Goal: Task Accomplishment & Management: Manage account settings

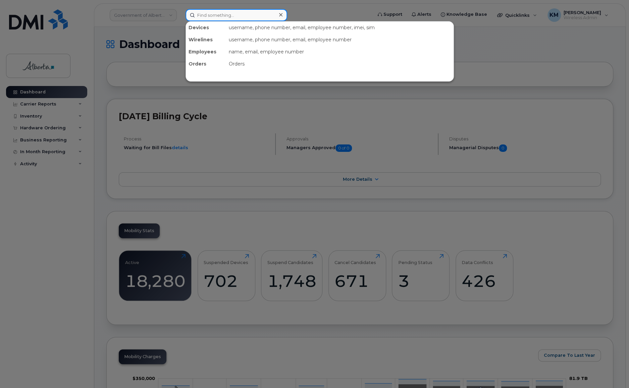
click at [208, 18] on input at bounding box center [237, 15] width 102 height 12
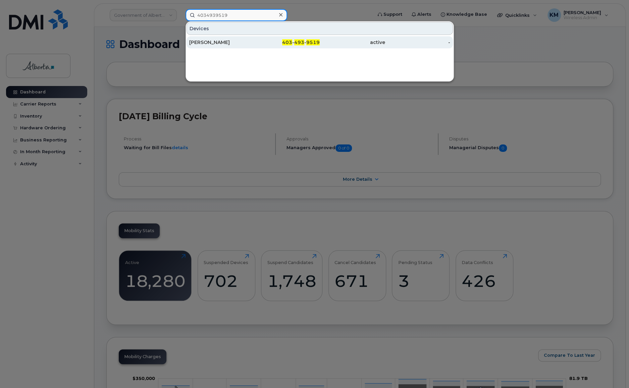
type input "4034939519"
click at [210, 42] on div "Andrea Barnes" at bounding box center [221, 42] width 65 height 7
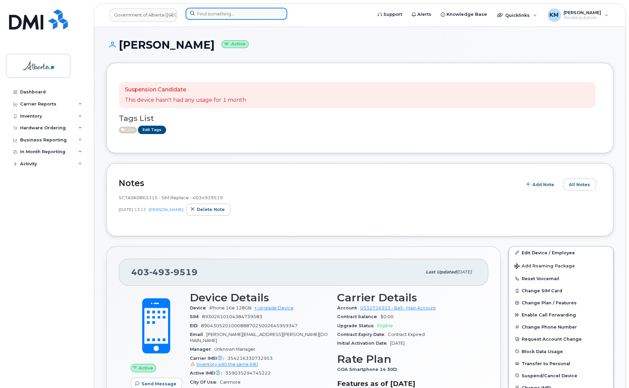
click at [228, 12] on input at bounding box center [237, 14] width 102 height 12
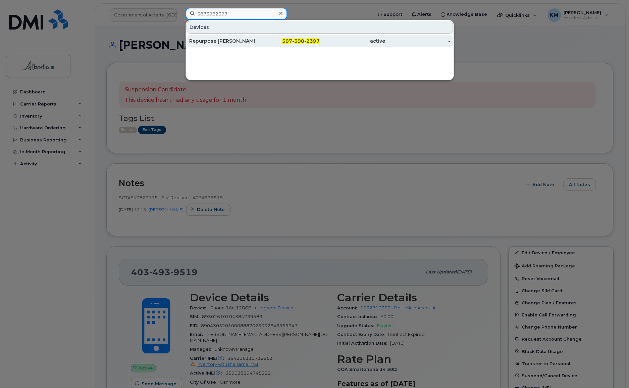
type input "5873982397"
click at [210, 43] on div "Repurpose [PERSON_NAME]" at bounding box center [221, 41] width 65 height 7
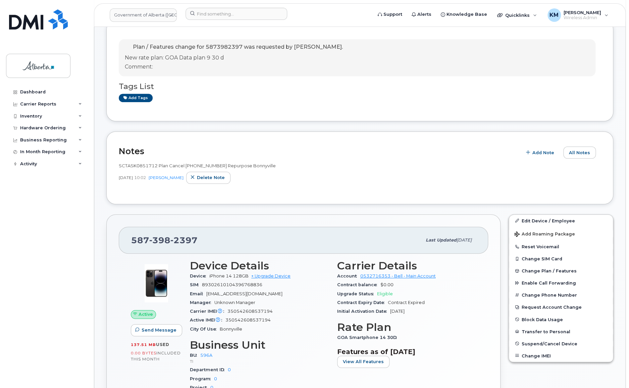
scroll to position [122, 0]
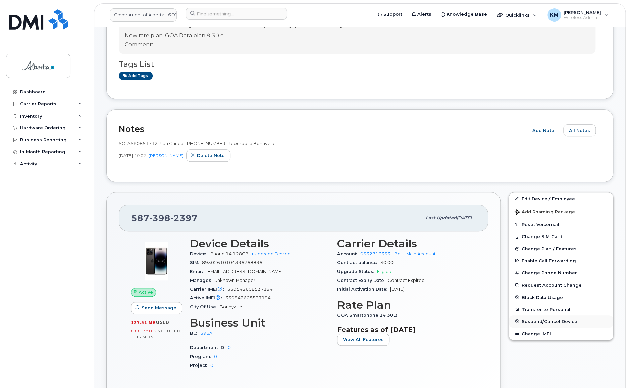
click at [538, 322] on span "Suspend/Cancel Device" at bounding box center [550, 320] width 56 height 5
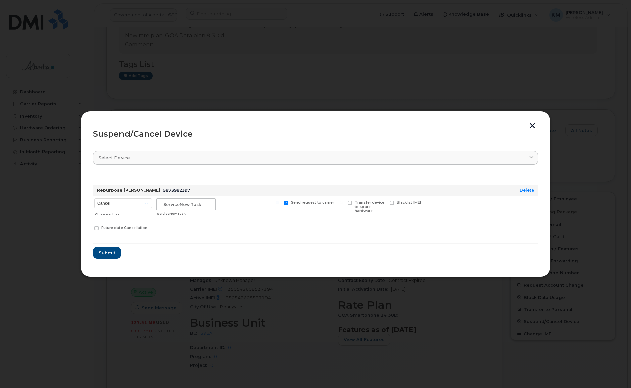
click at [530, 126] on button "button" at bounding box center [532, 126] width 10 height 7
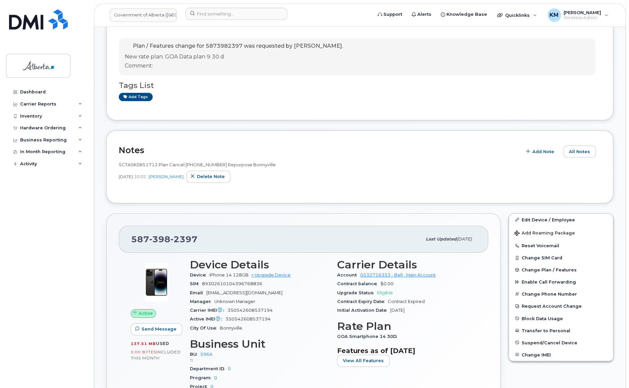
scroll to position [152, 0]
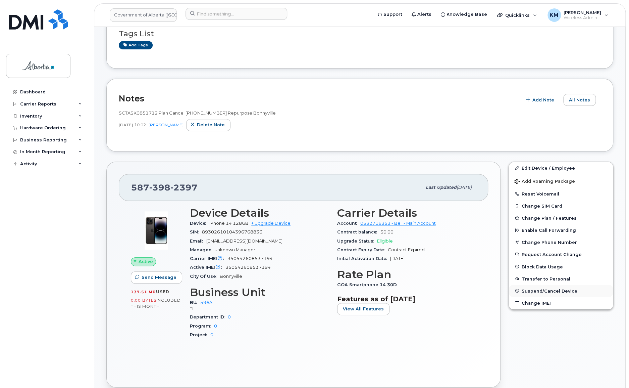
click at [541, 289] on span "Suspend/Cancel Device" at bounding box center [550, 290] width 56 height 5
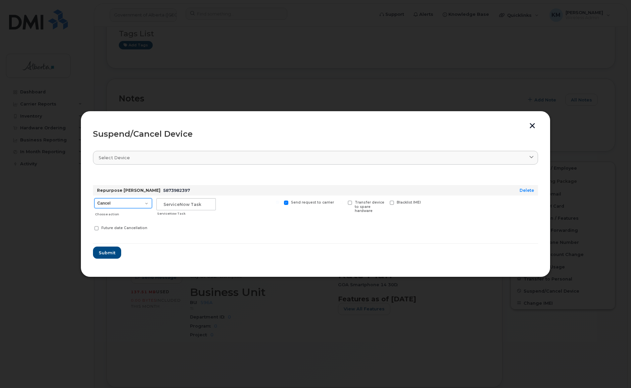
click at [144, 202] on select "Cancel Suspend - Extend Suspension Suspend - Reduced Rate Suspend - Lost Device…" at bounding box center [123, 203] width 58 height 10
select select "[object Object]"
click at [94, 198] on select "Cancel Suspend - Extend Suspension Suspend - Reduced Rate Suspend - Lost Device…" at bounding box center [123, 203] width 58 height 10
click at [181, 205] on input "text" at bounding box center [185, 204] width 59 height 12
type input "SCTASK0851712"
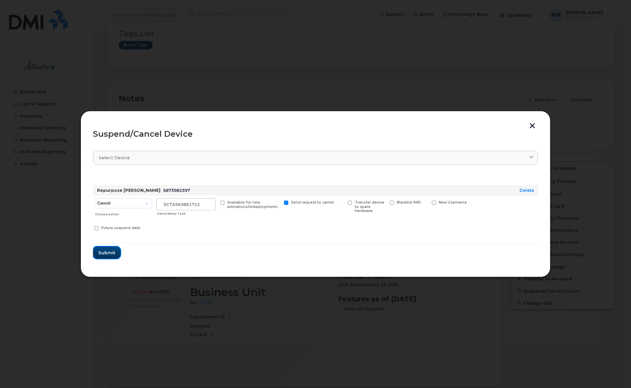
click at [111, 254] on span "Submit" at bounding box center [106, 252] width 17 height 6
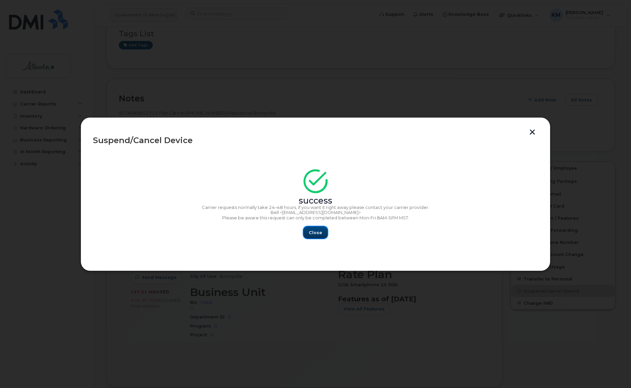
click at [319, 234] on span "Close" at bounding box center [315, 232] width 13 height 6
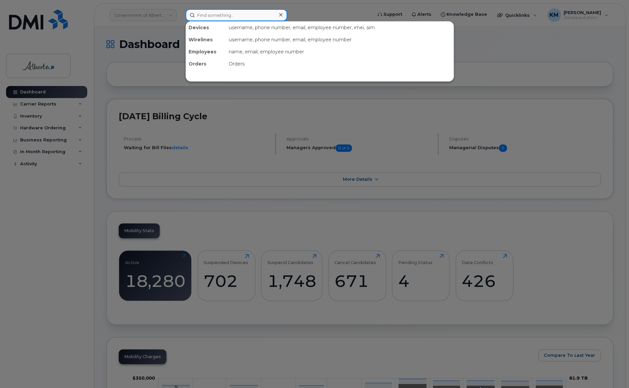
click at [212, 14] on input at bounding box center [237, 15] width 102 height 12
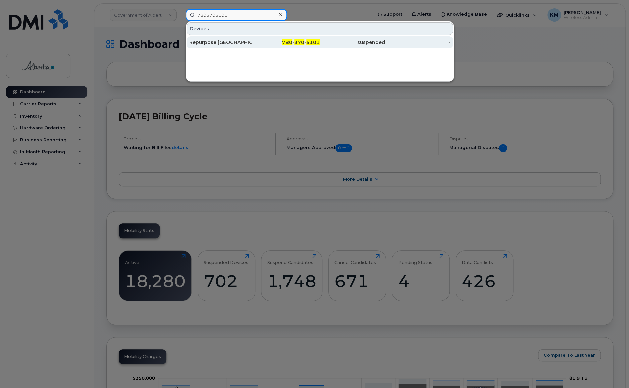
type input "7803705101"
click at [226, 43] on div "Repurpose [GEOGRAPHIC_DATA][PERSON_NAME]" at bounding box center [221, 42] width 65 height 7
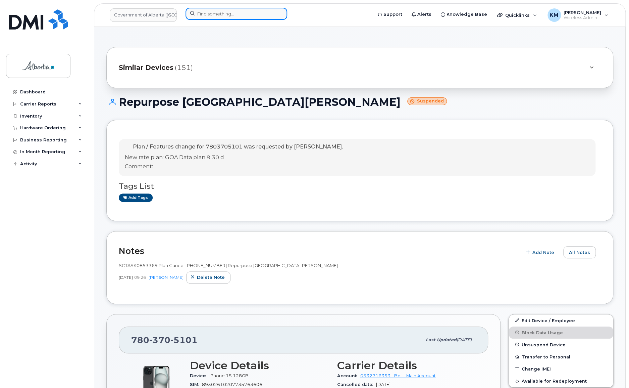
click at [238, 15] on input at bounding box center [237, 14] width 102 height 12
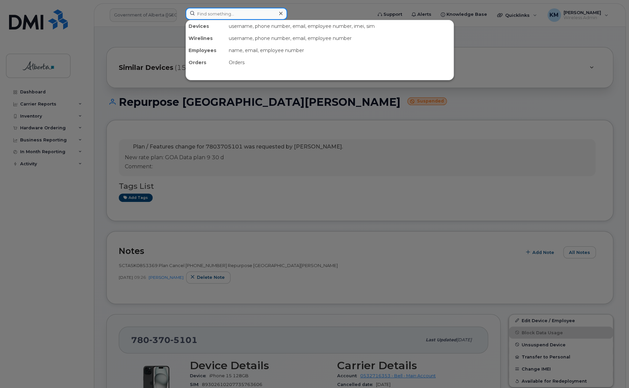
paste input "7803705101"
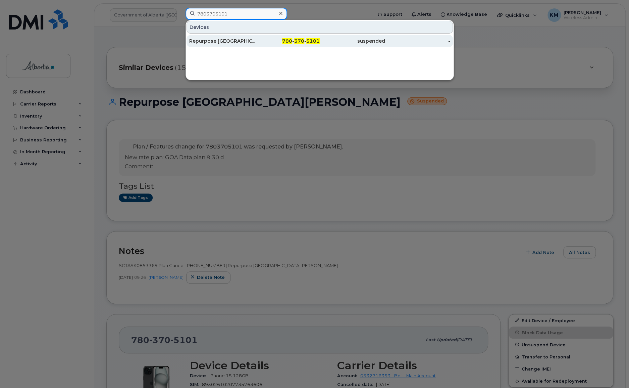
type input "7803705101"
click at [221, 43] on div "Repurpose Fort McMurray" at bounding box center [221, 41] width 65 height 7
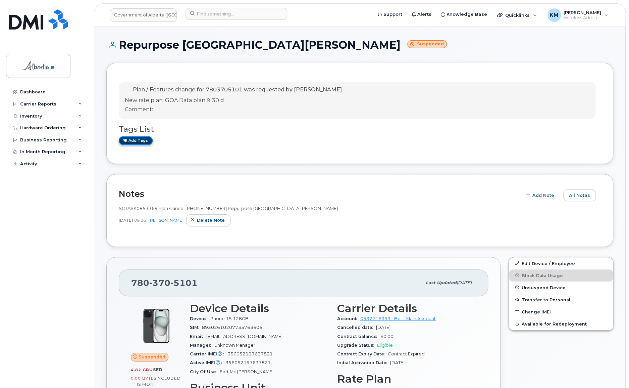
click at [139, 141] on link "Add tags" at bounding box center [136, 140] width 34 height 8
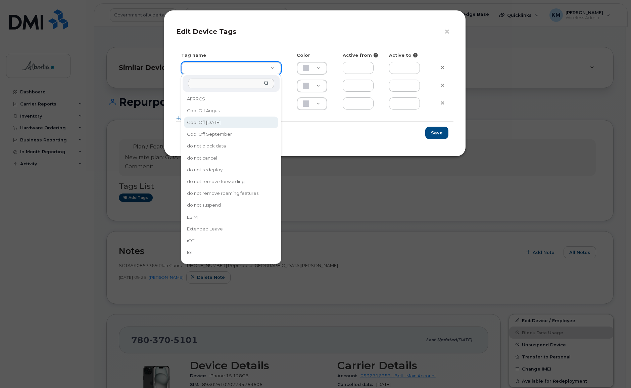
type input "Cool Off October 15"
type input "D6CDC1"
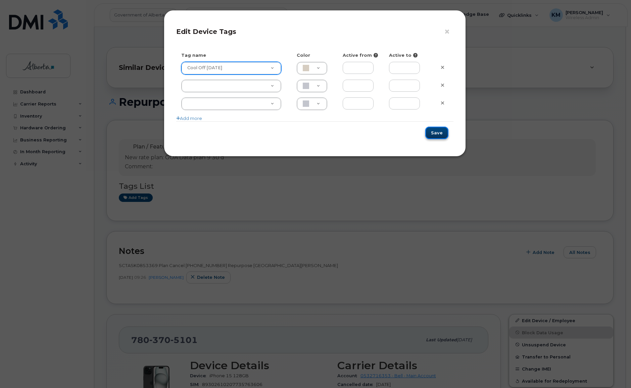
click at [446, 135] on button "Save" at bounding box center [436, 133] width 23 height 12
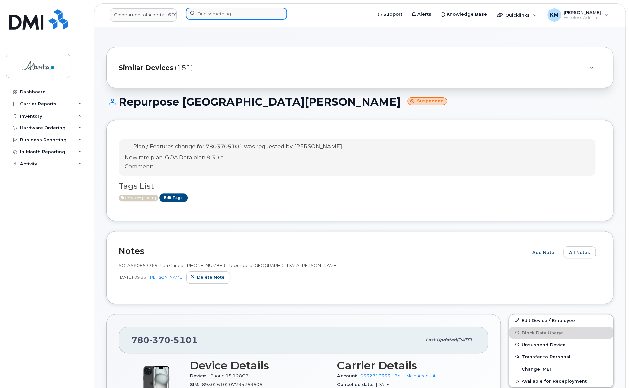
click at [203, 15] on input at bounding box center [237, 14] width 102 height 12
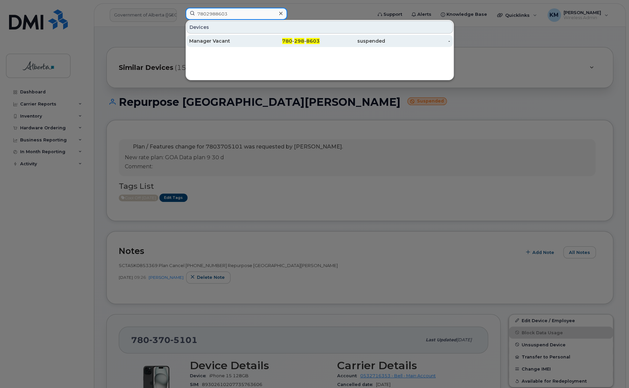
type input "7802988603"
click at [215, 39] on div "Manager Vacant" at bounding box center [221, 41] width 65 height 7
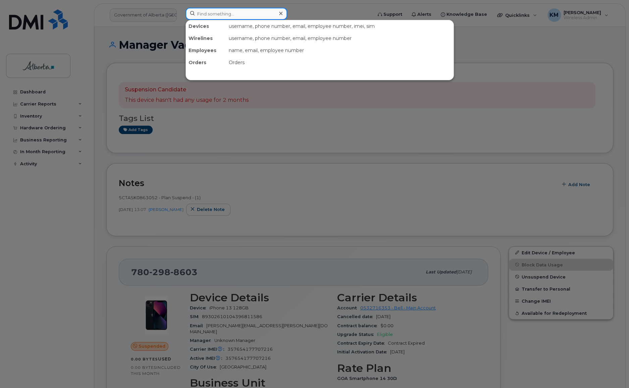
click at [211, 16] on input at bounding box center [237, 14] width 102 height 12
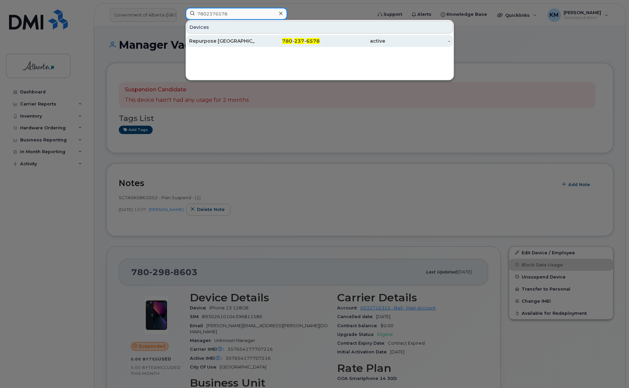
type input "7802376578"
click at [224, 40] on div "Repurpose [GEOGRAPHIC_DATA]" at bounding box center [221, 41] width 65 height 7
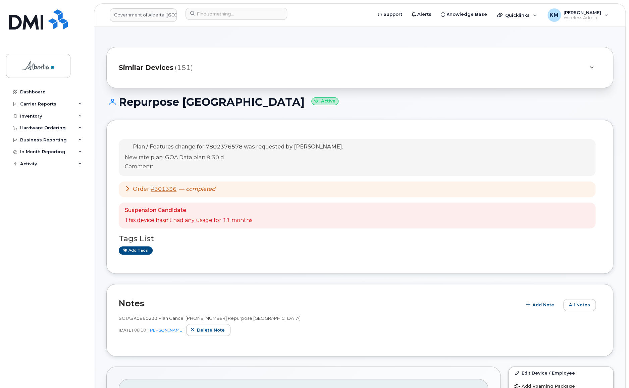
click at [36, 229] on div "Dashboard Carrier Reports Monthly Billing Data Daily Data Pooling Data Behavior…" at bounding box center [47, 232] width 83 height 292
click at [218, 332] on span "Delete note" at bounding box center [211, 330] width 28 height 6
click at [540, 304] on span "Add Note" at bounding box center [544, 304] width 22 height 6
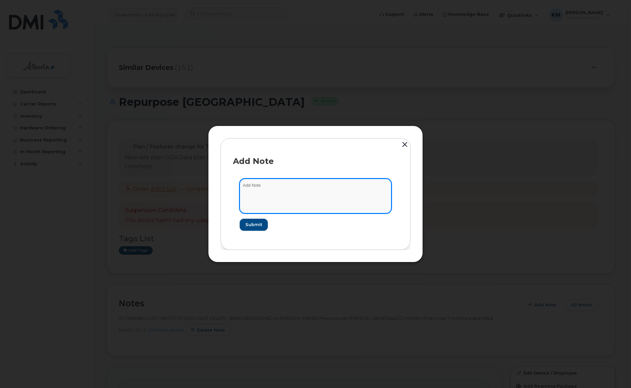
paste textarea "7802376578 Repurpose Edmonton. Previous user Marnie Mills had 11 months zero use"
type textarea "7802376578 Repurpose Edmonton. Previous user Marnie Mills had 11 months zero use"
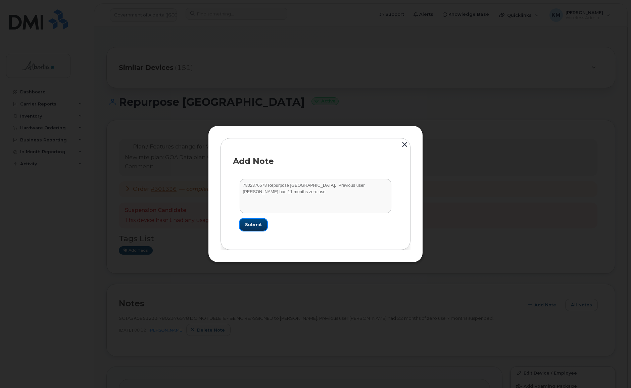
click at [264, 225] on button "Submit" at bounding box center [254, 224] width 28 height 12
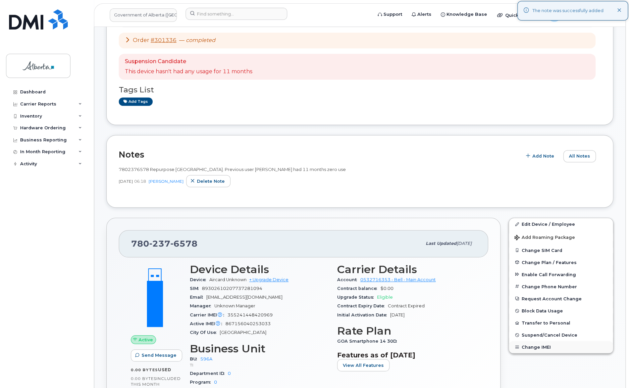
scroll to position [152, 0]
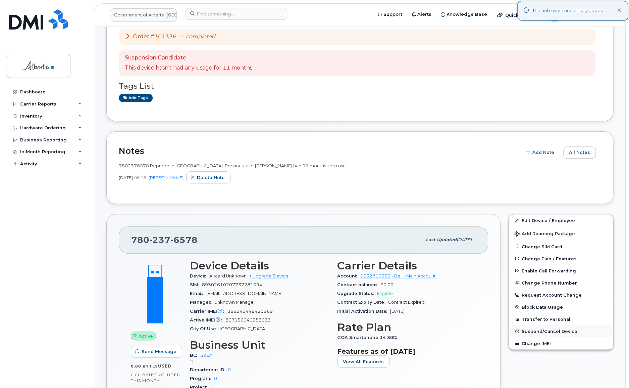
click at [540, 331] on span "Suspend/Cancel Device" at bounding box center [550, 331] width 56 height 5
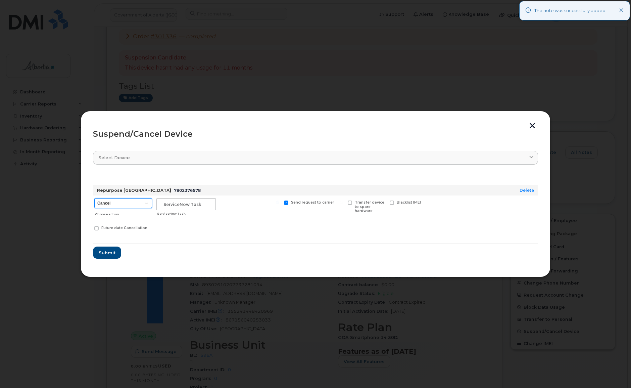
click at [144, 205] on select "Cancel Suspend - Extend Suspension Suspend - Reduced Rate Suspend - Lost Device…" at bounding box center [123, 203] width 58 height 10
select select "[object Object]"
click at [94, 198] on select "Cancel Suspend - Extend Suspension Suspend - Reduced Rate Suspend - Lost Device…" at bounding box center [123, 203] width 58 height 10
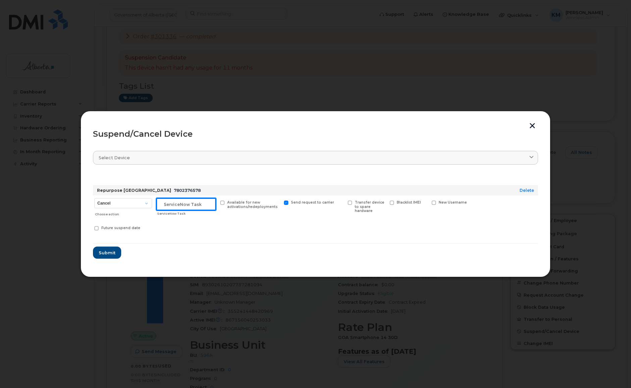
click at [199, 206] on input "text" at bounding box center [185, 204] width 59 height 12
type input "SCTASK0860233"
click at [108, 252] on span "Submit" at bounding box center [106, 252] width 17 height 6
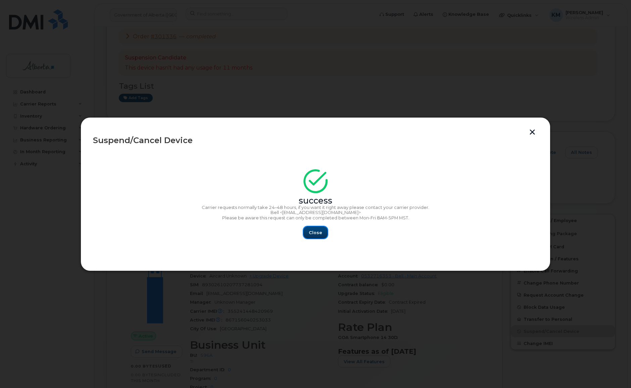
click at [310, 234] on span "Close" at bounding box center [315, 232] width 13 height 6
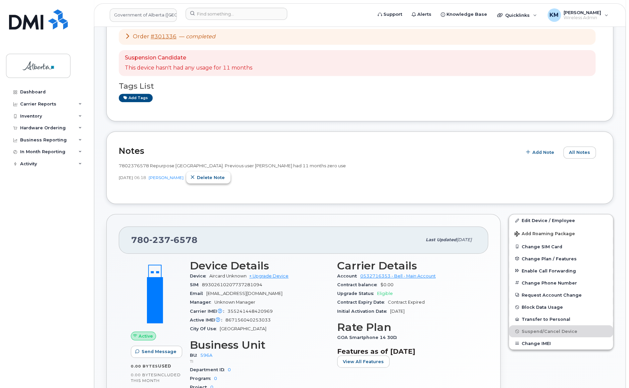
click at [197, 179] on span "Delete note" at bounding box center [211, 177] width 28 height 6
click at [549, 152] on span "Add Note" at bounding box center [544, 152] width 22 height 6
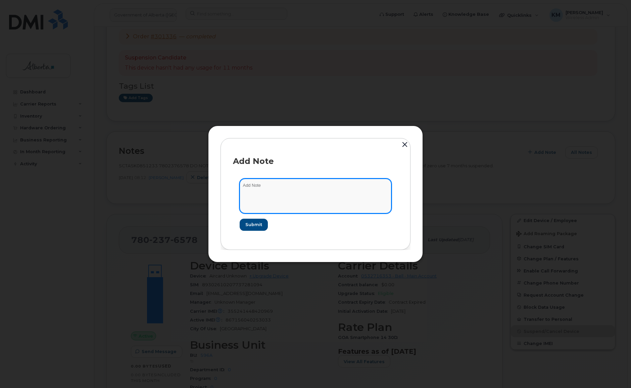
paste textarea "SCTASK0860233 Plan Cancel (2) 7802376578 Repurpose Edmonton. Previous user Marn…"
click at [308, 185] on textarea "SCTASK0860233 Plan Cancel (2) 7802376578 Repurpose Edmonton. Previous user Marn…" at bounding box center [316, 196] width 152 height 34
type textarea "SCTASK0860233 Plan Cancel [PHONE_NUMBER] Repurpose [GEOGRAPHIC_DATA]. Previous …"
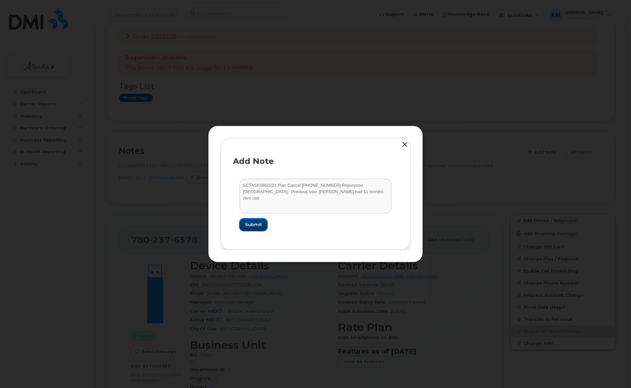
click at [253, 225] on span "Submit" at bounding box center [253, 224] width 17 height 6
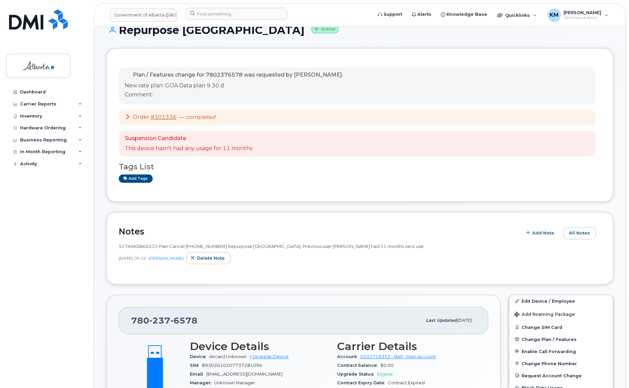
scroll to position [61, 0]
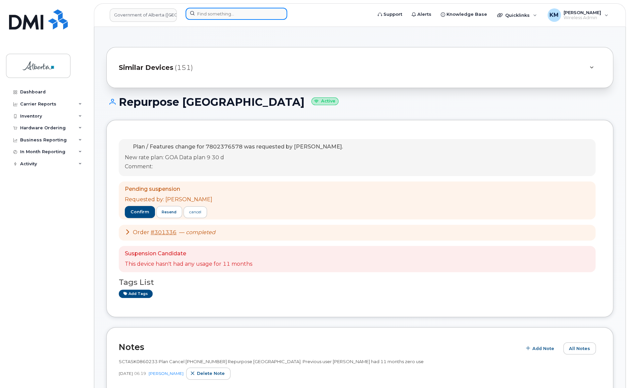
click at [220, 17] on input at bounding box center [237, 14] width 102 height 12
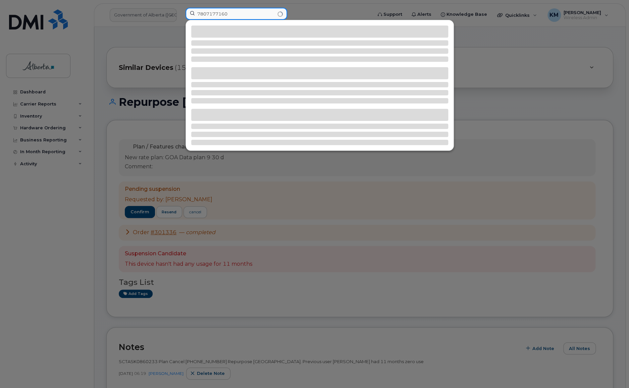
type input "7807177160"
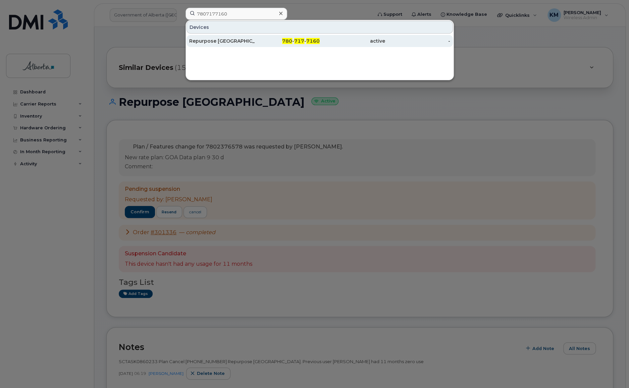
click at [220, 37] on div "Repurpose [GEOGRAPHIC_DATA]" at bounding box center [221, 41] width 65 height 12
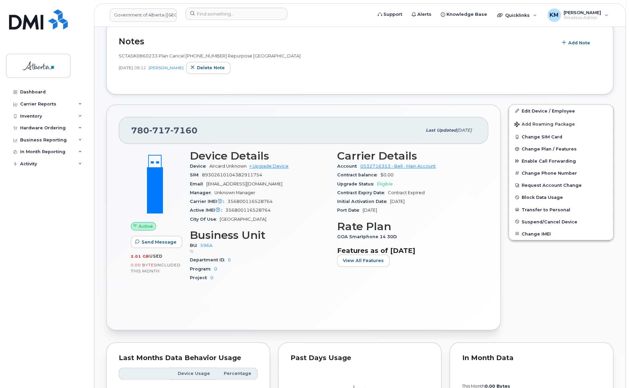
scroll to position [209, 0]
click at [537, 220] on span "Suspend/Cancel Device" at bounding box center [550, 221] width 56 height 5
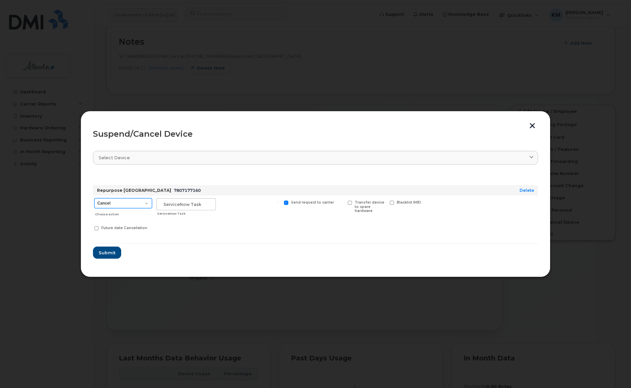
click at [147, 204] on select "Cancel Suspend - Extend Suspension Suspend - Reduced Rate Suspend - Lost Device…" at bounding box center [123, 203] width 58 height 10
select select "[object Object]"
click at [94, 198] on select "Cancel Suspend - Extend Suspension Suspend - Reduced Rate Suspend - Lost Device…" at bounding box center [123, 203] width 58 height 10
click at [181, 203] on input "text" at bounding box center [185, 204] width 59 height 12
type input "SCTASK0860233"
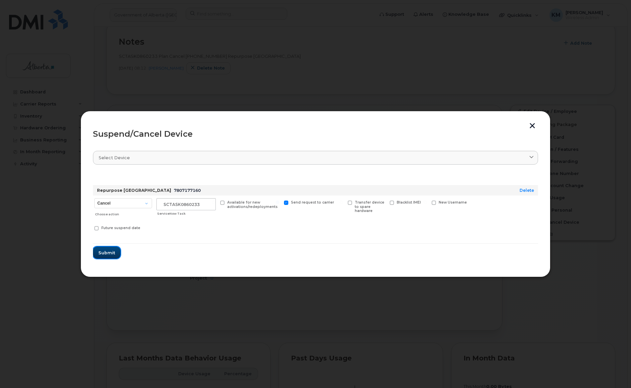
click at [111, 251] on span "Submit" at bounding box center [106, 252] width 17 height 6
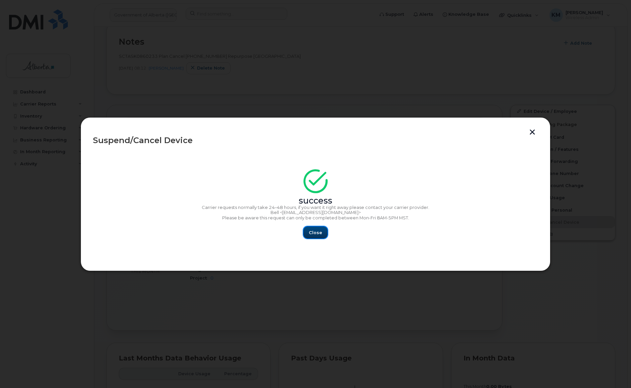
click at [323, 232] on button "Close" at bounding box center [315, 232] width 24 height 12
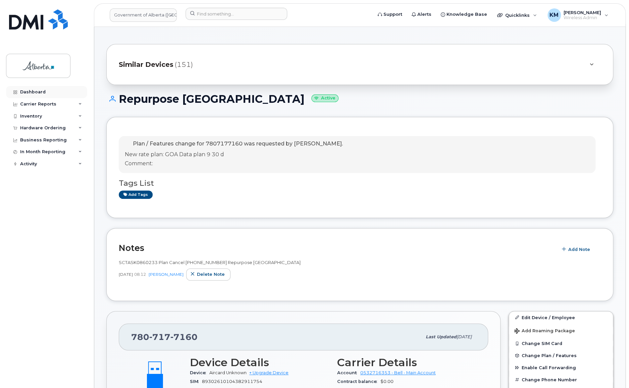
scroll to position [0, 0]
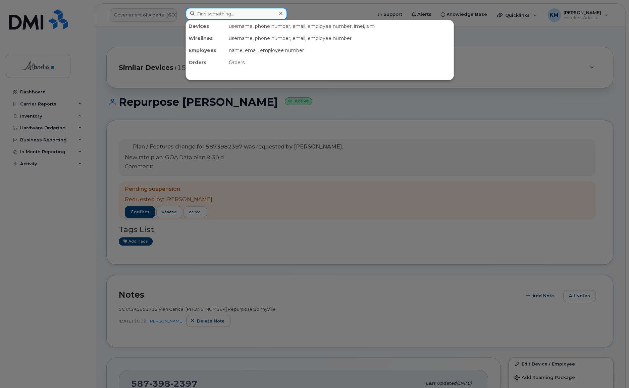
click at [212, 10] on input at bounding box center [237, 14] width 102 height 12
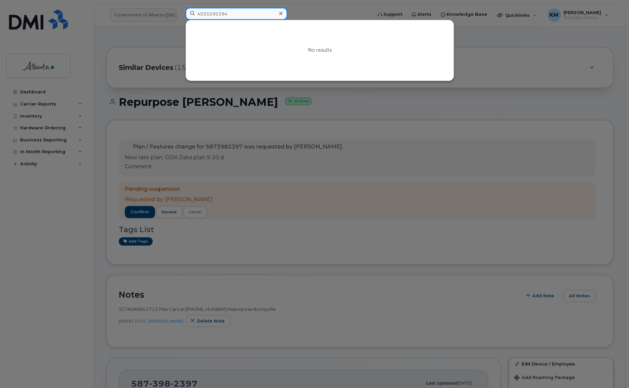
drag, startPoint x: 239, startPoint y: 18, endPoint x: 169, endPoint y: 21, distance: 69.9
click at [180, 21] on div "4035595394 No results" at bounding box center [276, 15] width 193 height 15
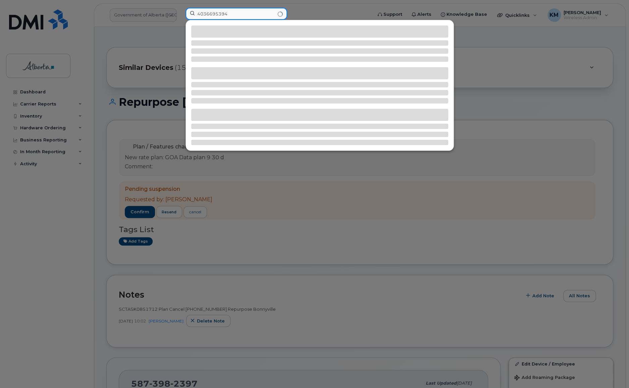
type input "4036695394"
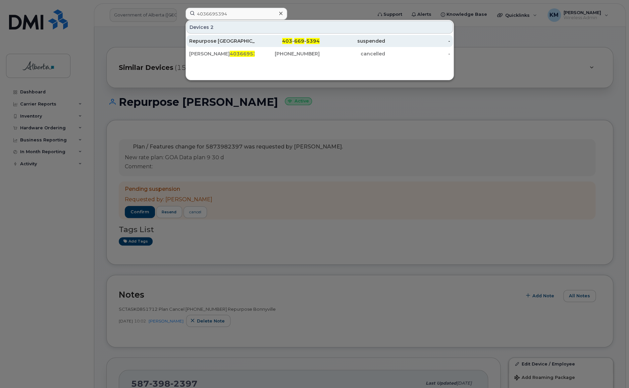
click at [214, 39] on div "Repurpose Calgary" at bounding box center [221, 41] width 65 height 7
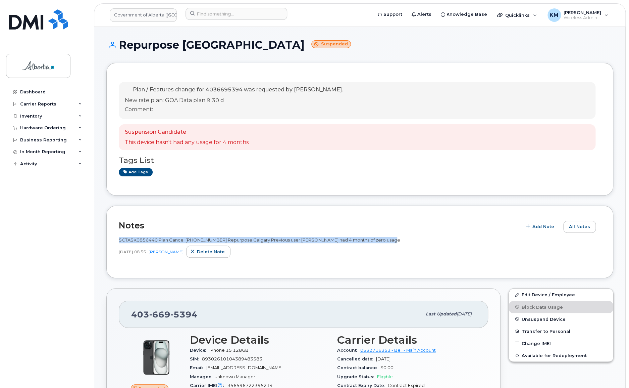
drag, startPoint x: 388, startPoint y: 240, endPoint x: 118, endPoint y: 241, distance: 270.1
click at [118, 241] on div "Notes Add Note All Notes SCTASK0856440 Plan Cancel (1) 4036695394 Repurpose Cal…" at bounding box center [359, 241] width 507 height 73
copy span "SCTASK0856440 Plan Cancel (1) 4036695394 Repurpose Calgary Previous user Bill T…"
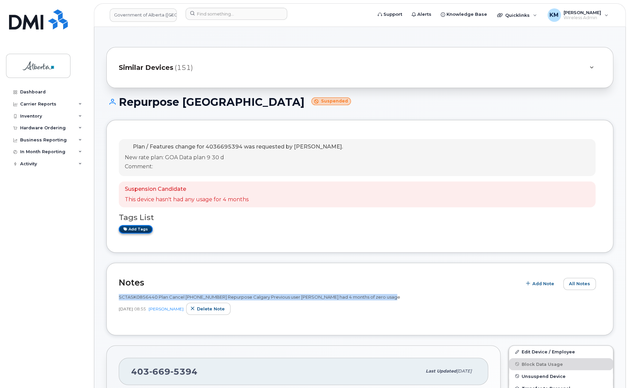
click at [144, 229] on link "Add tags" at bounding box center [136, 229] width 34 height 8
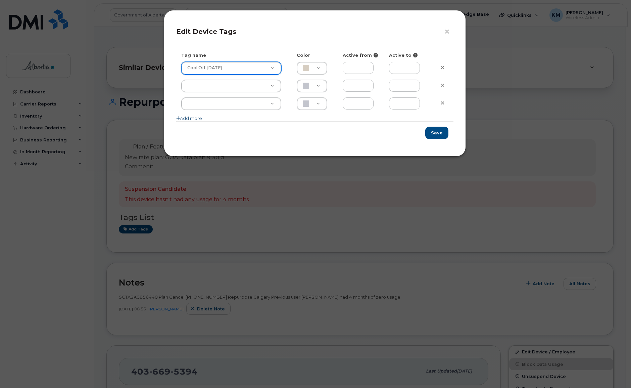
type input "Cool Off October 15"
type input "D6CDC1"
click at [443, 132] on button "Save" at bounding box center [436, 133] width 23 height 12
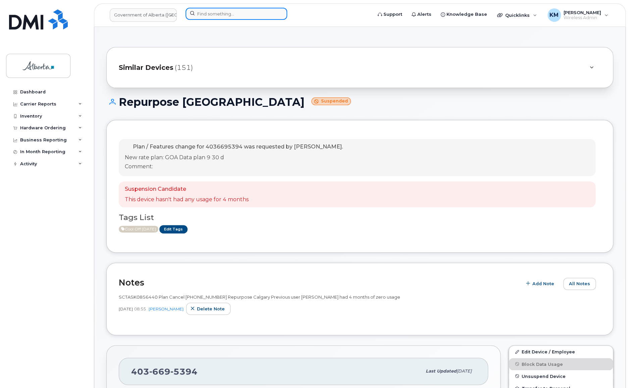
click at [222, 12] on input at bounding box center [237, 14] width 102 height 12
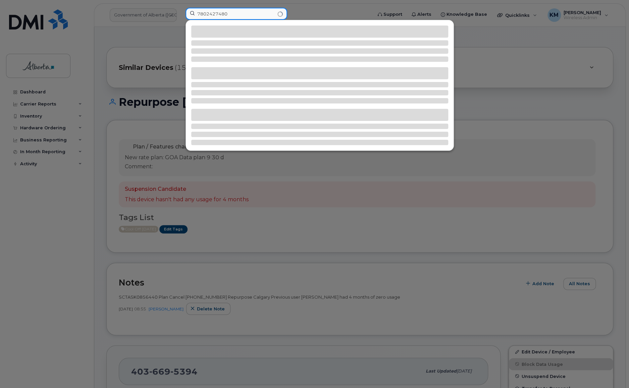
type input "7802427480"
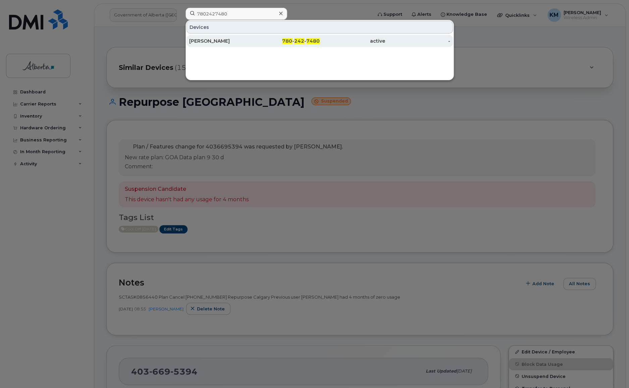
click at [217, 45] on div "[PERSON_NAME]" at bounding box center [221, 41] width 65 height 12
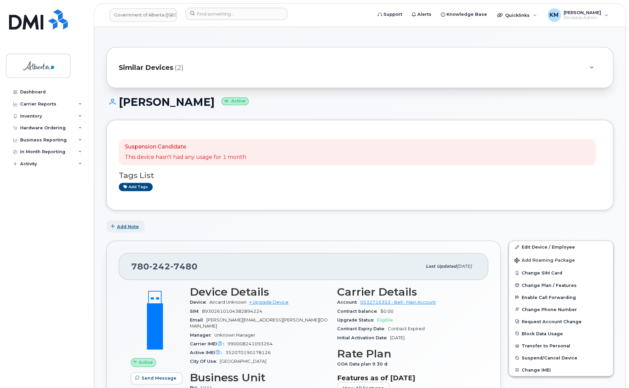
click at [124, 224] on span "Add Note" at bounding box center [128, 226] width 22 height 6
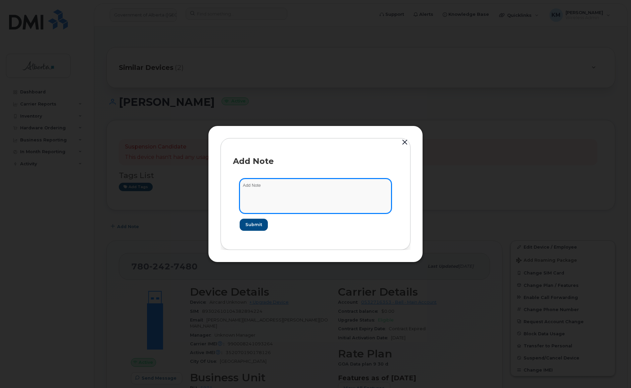
click at [267, 186] on textarea at bounding box center [316, 196] width 152 height 34
paste textarea "SCTASK0862295 Plan Cancel (3) 7802427480 Repurpose Edmonton"
click at [312, 183] on textarea "SCTASK0862295 Plan Cancel (3) 7802427480 Repurpose Edmonton" at bounding box center [316, 196] width 152 height 34
type textarea "SCTASK0862295 Plan Cancel [PHONE_NUMBER] Repurpose [GEOGRAPHIC_DATA]"
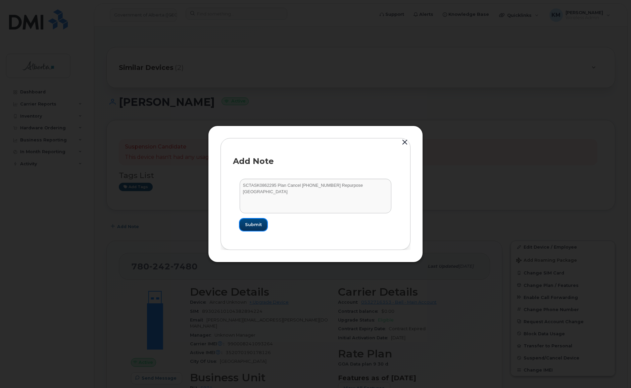
click at [255, 227] on span "Submit" at bounding box center [253, 224] width 17 height 6
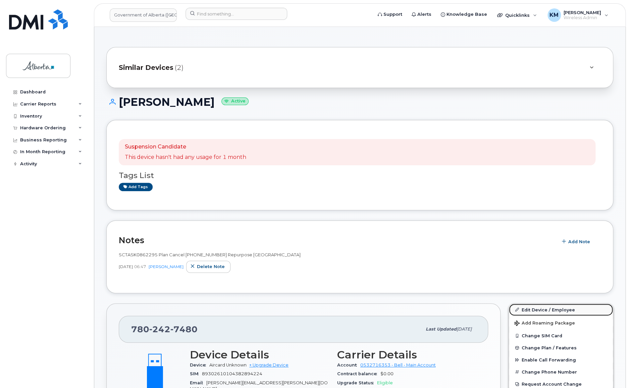
click at [563, 307] on link "Edit Device / Employee" at bounding box center [561, 309] width 104 height 12
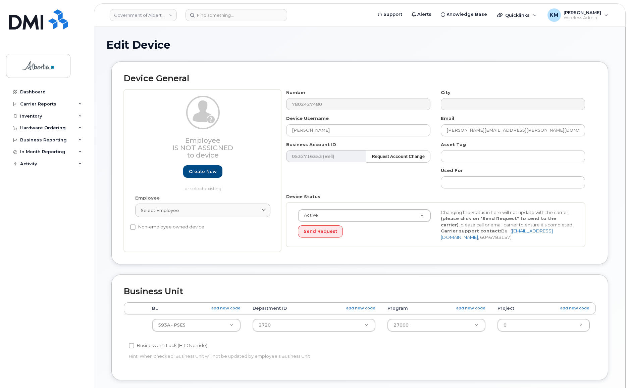
select select "4797682"
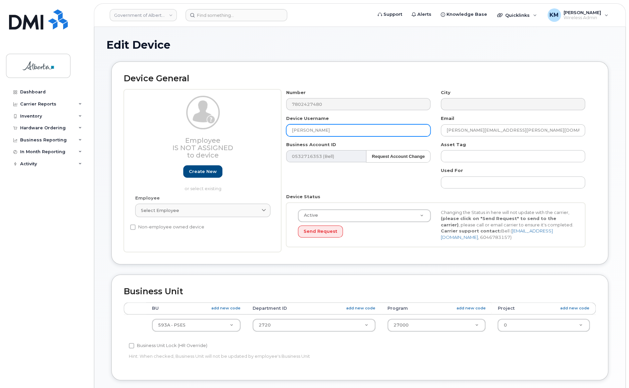
drag, startPoint x: 322, startPoint y: 128, endPoint x: 286, endPoint y: 127, distance: 36.3
click at [286, 127] on input "[PERSON_NAME]" at bounding box center [358, 130] width 144 height 12
paste input "Repurpose [GEOGRAPHIC_DATA]"
type input "Repurpose [GEOGRAPHIC_DATA]"
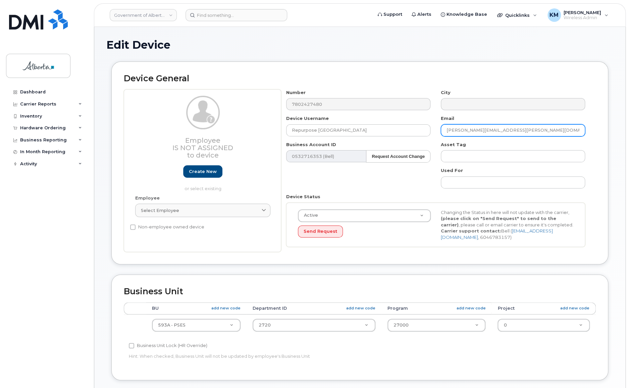
drag, startPoint x: 505, startPoint y: 131, endPoint x: 442, endPoint y: 131, distance: 63.4
click at [442, 131] on input "[PERSON_NAME][EMAIL_ADDRESS][PERSON_NAME][DOMAIN_NAME]" at bounding box center [513, 130] width 144 height 12
paste input "repurpose"
type input "[EMAIL_ADDRESS][DOMAIN_NAME]"
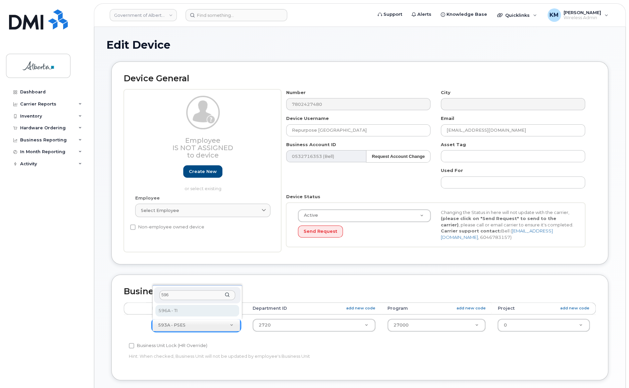
type input "596"
select select "4797729"
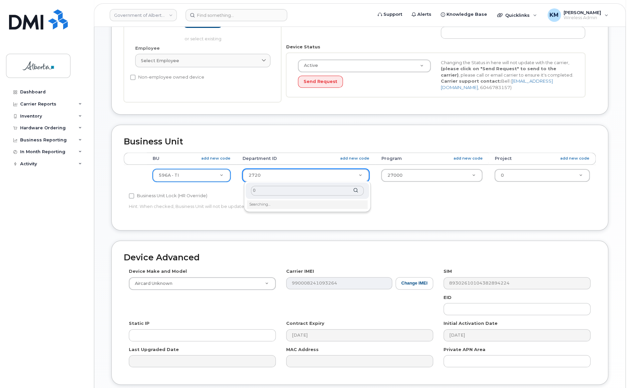
scroll to position [152, 0]
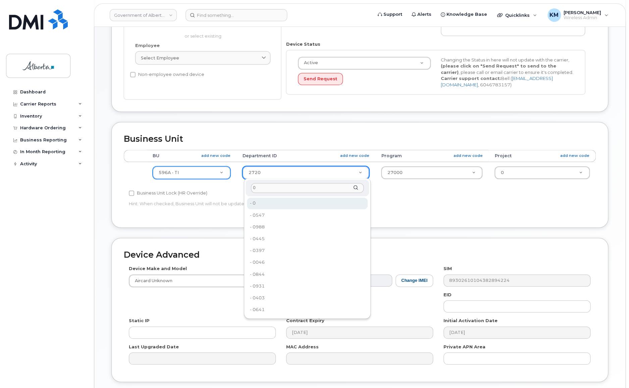
type input "0"
type input "4806341"
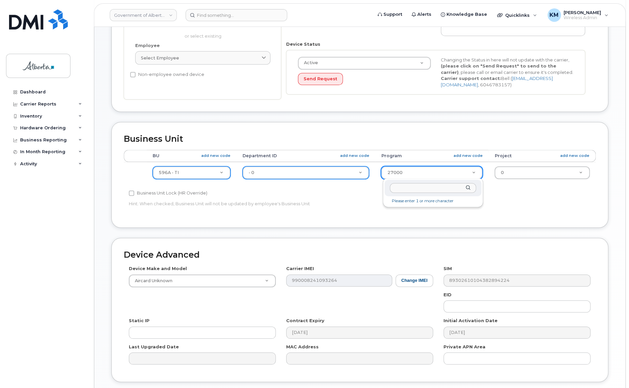
type input "0"
click at [408, 188] on input "0" at bounding box center [433, 188] width 86 height 10
type input "0"
type input "4806366"
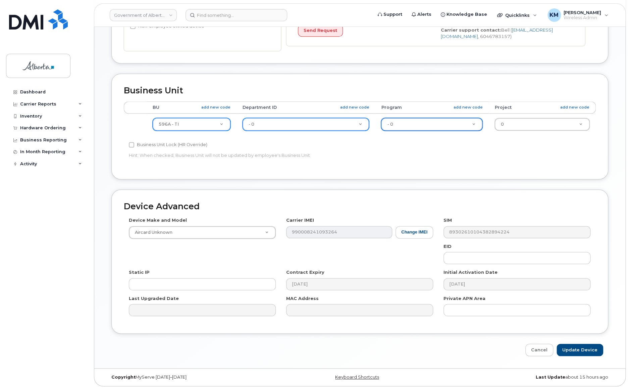
scroll to position [202, 0]
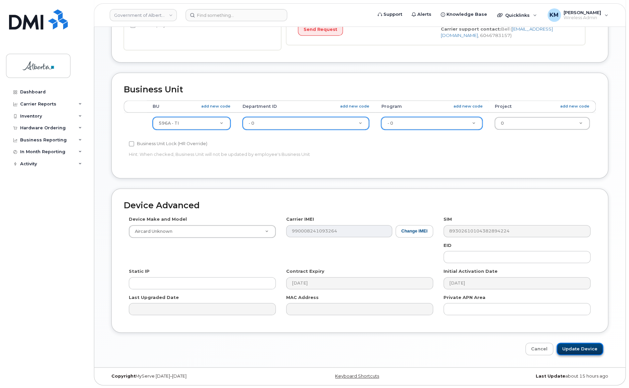
click at [573, 345] on input "Update Device" at bounding box center [580, 348] width 47 height 12
type input "Saving..."
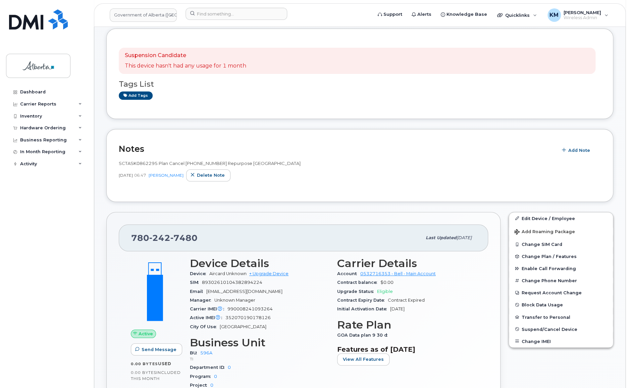
scroll to position [148, 0]
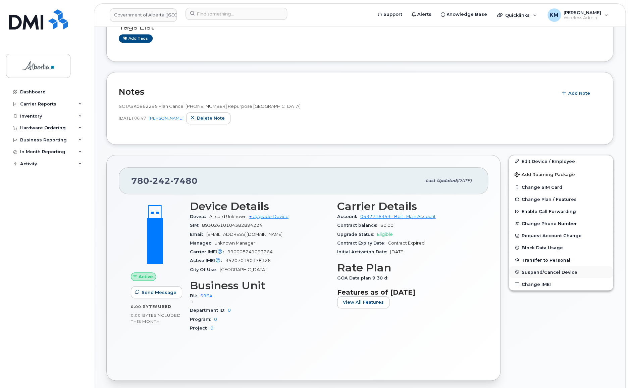
click at [553, 271] on span "Suspend/Cancel Device" at bounding box center [550, 271] width 56 height 5
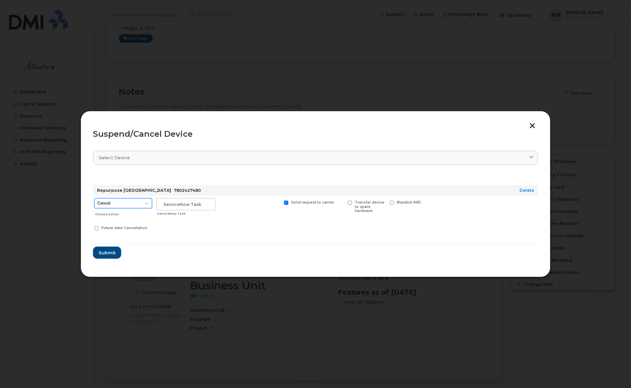
click at [132, 205] on select "Cancel Suspend - Extend Suspension Suspend - Reduced Rate Suspend - Lost Device…" at bounding box center [123, 203] width 58 height 10
select select "[object Object]"
click at [94, 198] on select "Cancel Suspend - Extend Suspension Suspend - Reduced Rate Suspend - Lost Device…" at bounding box center [123, 203] width 58 height 10
click at [188, 208] on input "text" at bounding box center [185, 204] width 59 height 12
type input "sCTASK0862295"
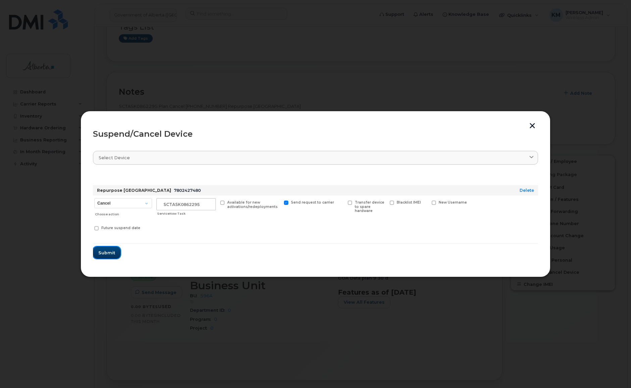
click at [109, 256] on button "Submit" at bounding box center [107, 252] width 28 height 12
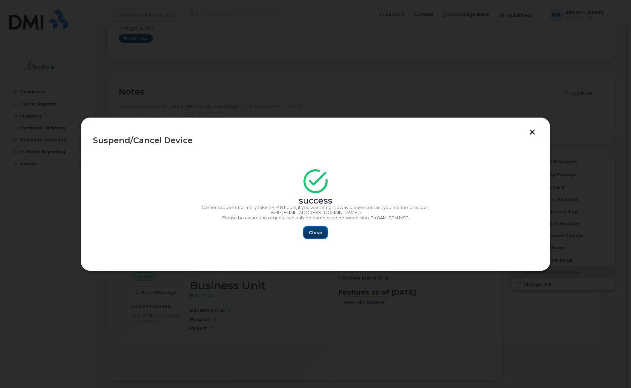
click at [321, 234] on span "Close" at bounding box center [315, 232] width 13 height 6
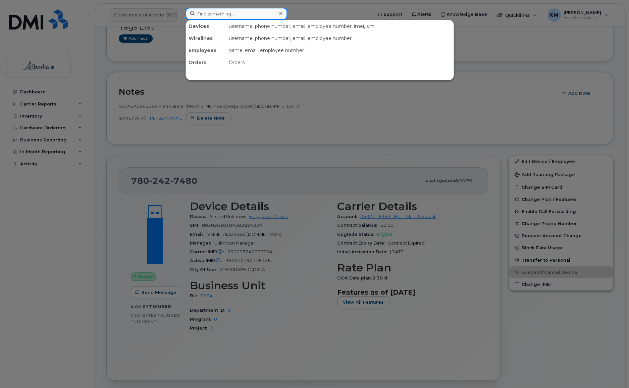
click at [203, 16] on input at bounding box center [237, 14] width 102 height 12
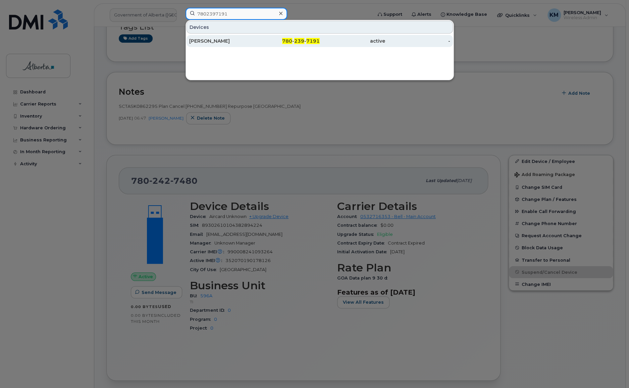
type input "7802397191"
click at [209, 41] on div "[PERSON_NAME]" at bounding box center [221, 41] width 65 height 7
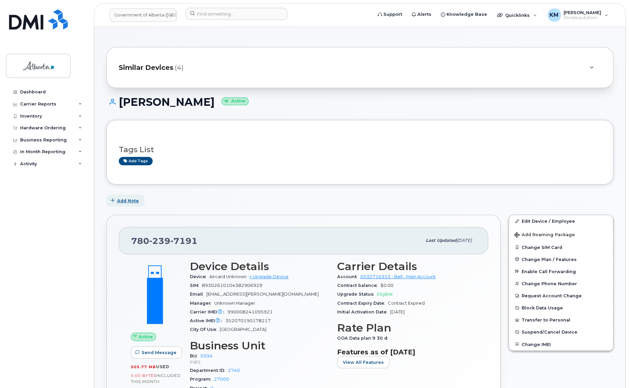
click at [130, 199] on span "Add Note" at bounding box center [128, 200] width 22 height 6
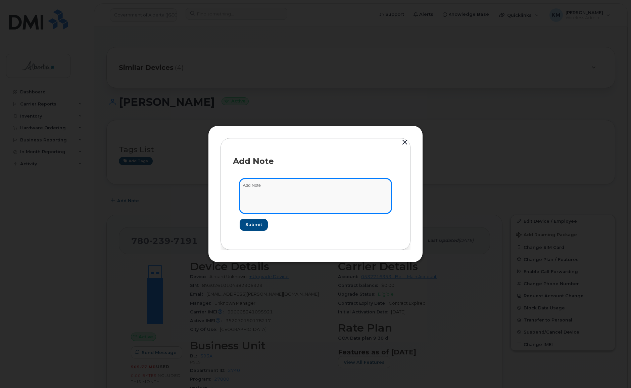
click at [290, 188] on textarea at bounding box center [316, 196] width 152 height 34
paste textarea "SCTASK0862295 Plan Cancel (3)"
click at [344, 188] on textarea "SCTASK0862295 Plan Cancel (3)" at bounding box center [316, 196] width 152 height 34
paste textarea "7802397191 Repurpose Edmonton"
type textarea "SCTASK0862295 Plan Cancel [PHONE_NUMBER] Repurpose [GEOGRAPHIC_DATA]"
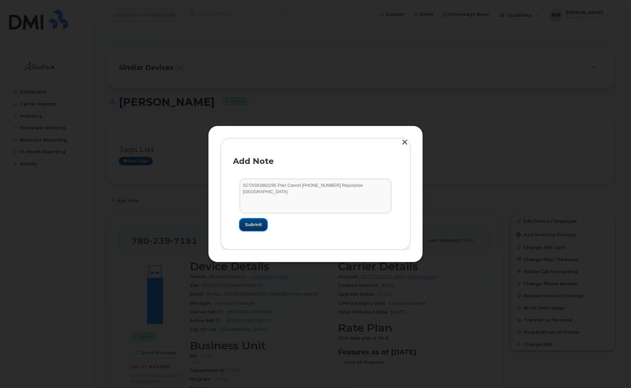
click at [251, 222] on span "Submit" at bounding box center [253, 224] width 17 height 6
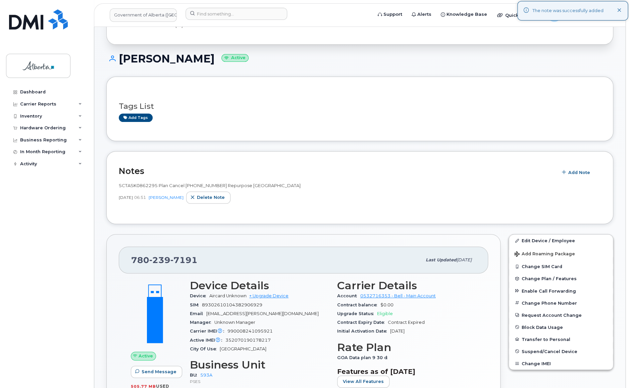
scroll to position [61, 0]
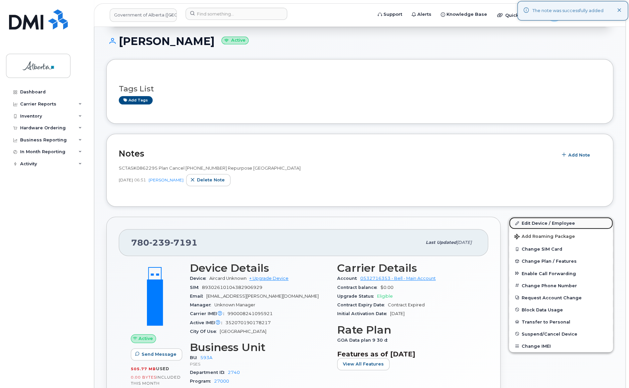
click at [539, 220] on link "Edit Device / Employee" at bounding box center [561, 223] width 104 height 12
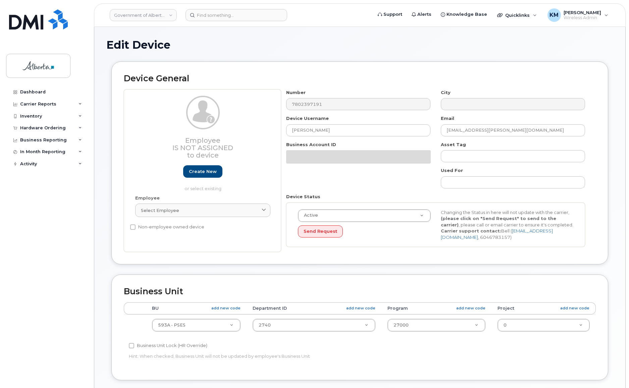
select select "4797682"
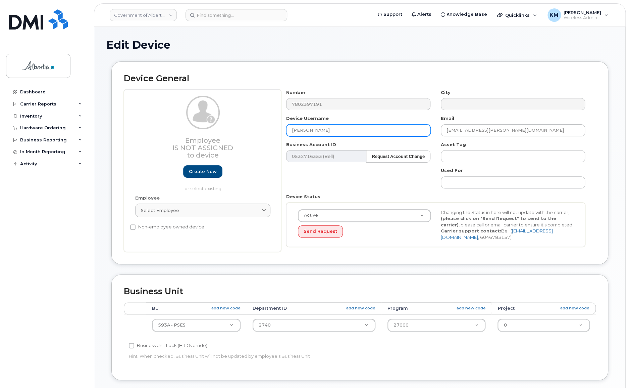
drag, startPoint x: 337, startPoint y: 131, endPoint x: 275, endPoint y: 129, distance: 61.8
click at [275, 129] on div "Employee Is not assigned to device Create new or select existing Employee Selec…" at bounding box center [360, 170] width 472 height 163
paste input "Repurpose [GEOGRAPHIC_DATA]"
type input "Repurpose [GEOGRAPHIC_DATA]"
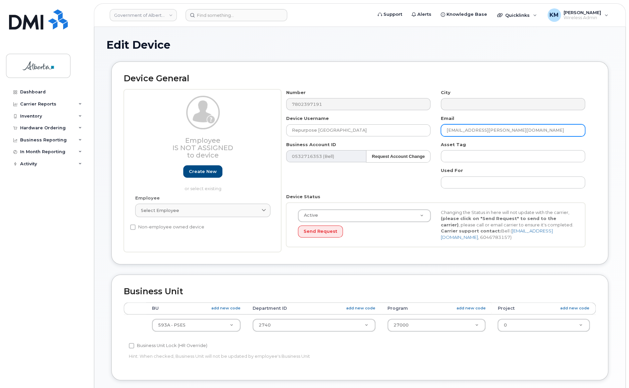
drag, startPoint x: 512, startPoint y: 130, endPoint x: 456, endPoint y: 131, distance: 56.0
click at [437, 128] on div "Email Kayla.Campbell@gov.ab.ca" at bounding box center [513, 125] width 155 height 21
paste input "repurpose"
type input "[EMAIL_ADDRESS][DOMAIN_NAME]"
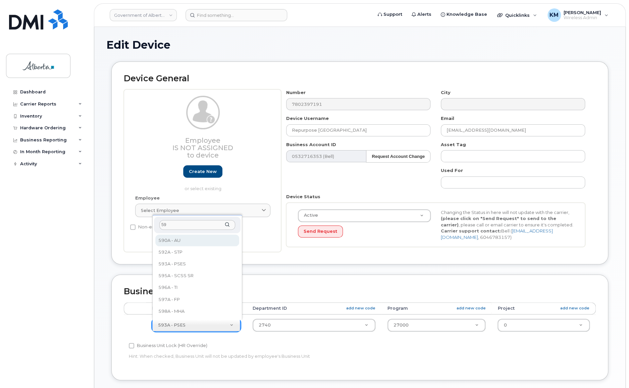
type input "596"
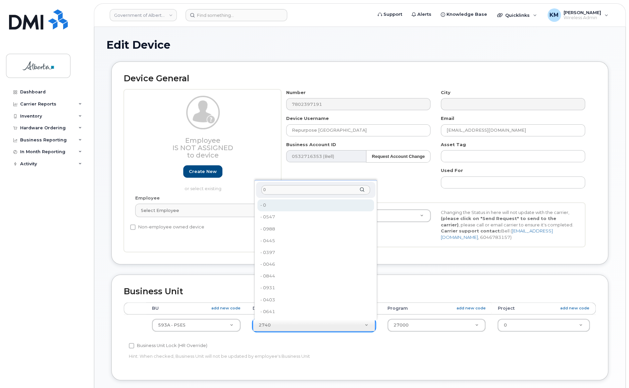
type input "0"
type input "4806341"
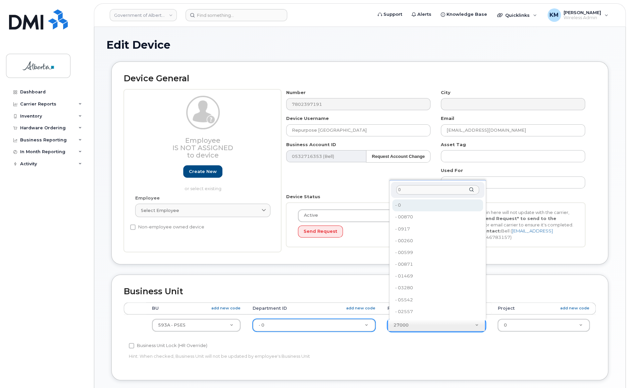
type input "0"
type input "4806366"
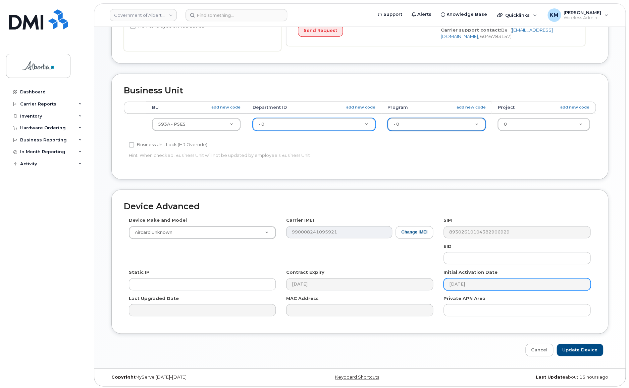
scroll to position [202, 0]
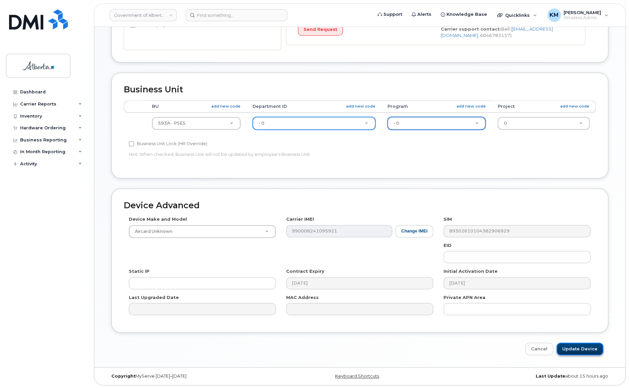
click at [571, 344] on input "Update Device" at bounding box center [580, 348] width 47 height 12
type input "Saving..."
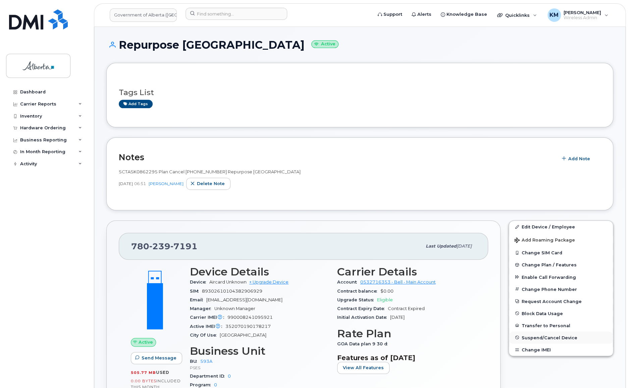
click at [543, 336] on span "Suspend/Cancel Device" at bounding box center [550, 337] width 56 height 5
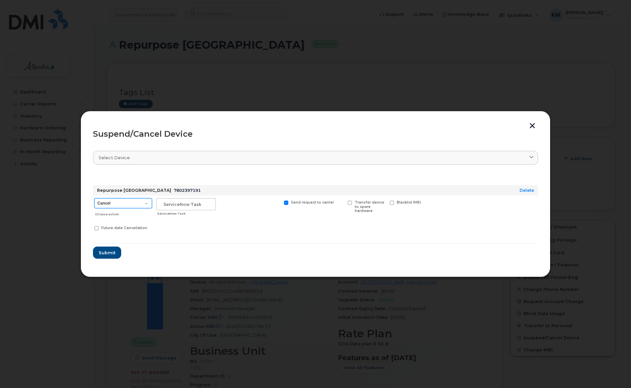
click at [134, 202] on select "Cancel Suspend - Extend Suspension Suspend - Reduced Rate Suspend - Lost Device…" at bounding box center [123, 203] width 58 height 10
select select "[object Object]"
click at [94, 198] on select "Cancel Suspend - Extend Suspension Suspend - Reduced Rate Suspend - Lost Device…" at bounding box center [123, 203] width 58 height 10
click at [185, 205] on input "text" at bounding box center [185, 204] width 59 height 12
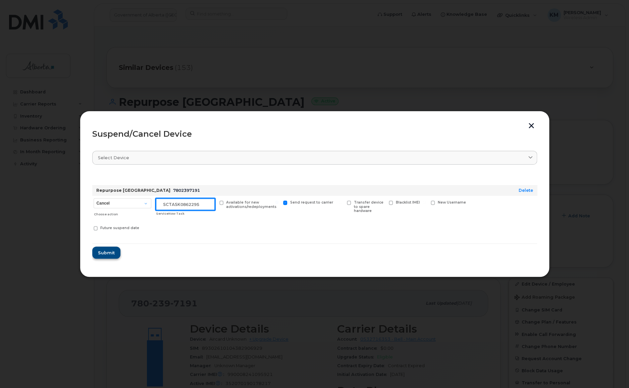
type input "sCTASK0862295"
click at [105, 250] on span "Submit" at bounding box center [106, 252] width 17 height 6
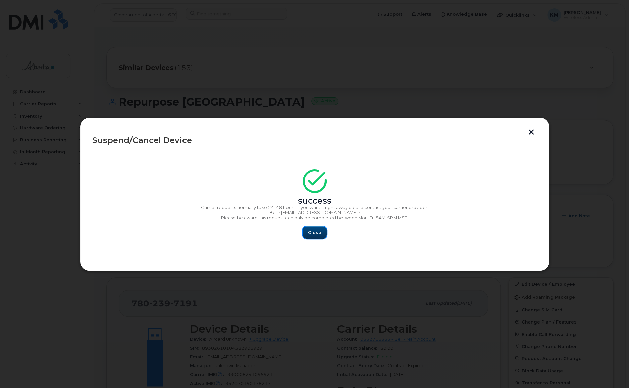
click at [314, 236] on button "Close" at bounding box center [315, 232] width 24 height 12
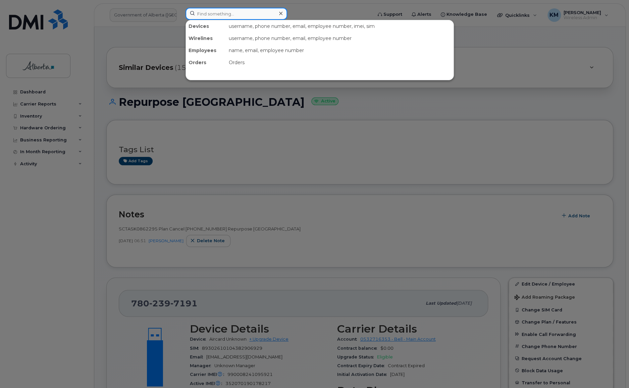
click at [213, 13] on input at bounding box center [237, 14] width 102 height 12
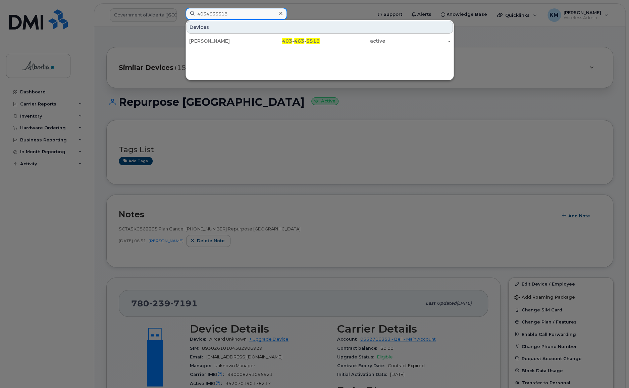
type input "4034635518"
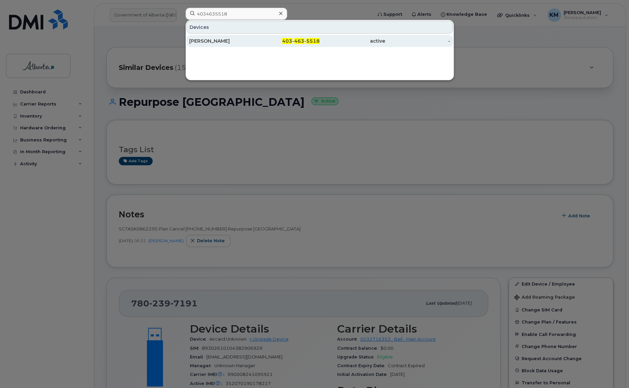
click at [218, 39] on div "[PERSON_NAME]" at bounding box center [221, 41] width 65 height 7
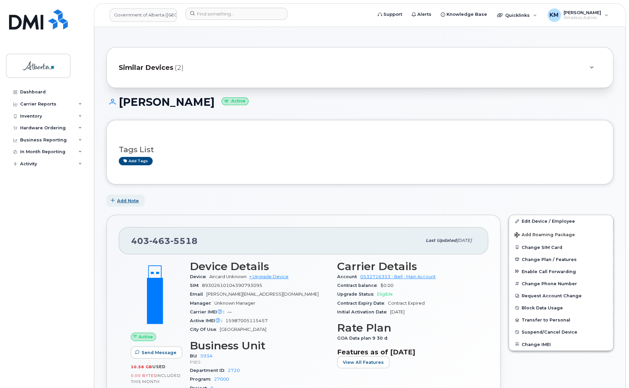
click at [131, 198] on span "Add Note" at bounding box center [128, 200] width 22 height 6
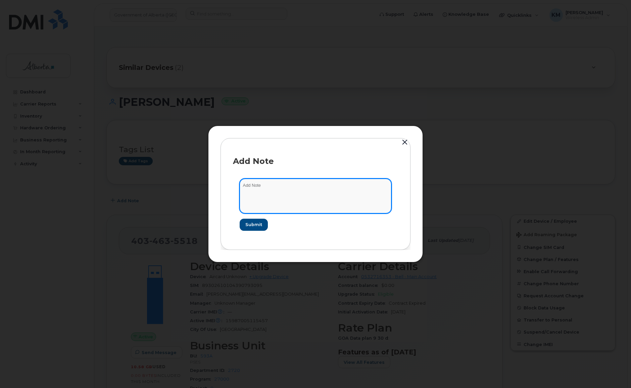
click at [287, 190] on textarea at bounding box center [316, 196] width 152 height 34
paste textarea "SCTASK0862295 Plan Cancel (3)"
click at [317, 184] on textarea "SCTASK0862295 Plan Cancel (3)" at bounding box center [316, 196] width 152 height 34
paste textarea "4034635518 Repurpose Calgary"
type textarea "SCTASK0862295 Plan Cancel (3) 4034635518 Repurpose Calgary"
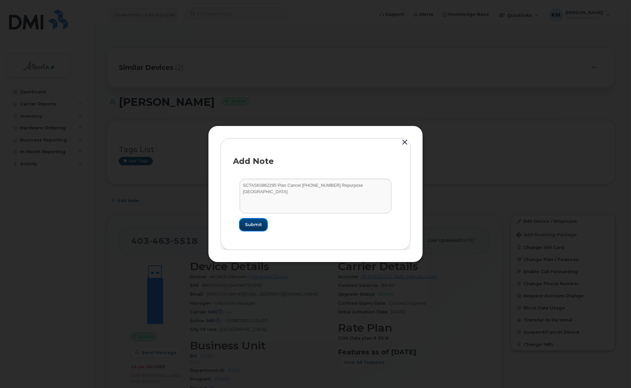
click at [256, 226] on span "Submit" at bounding box center [253, 224] width 17 height 6
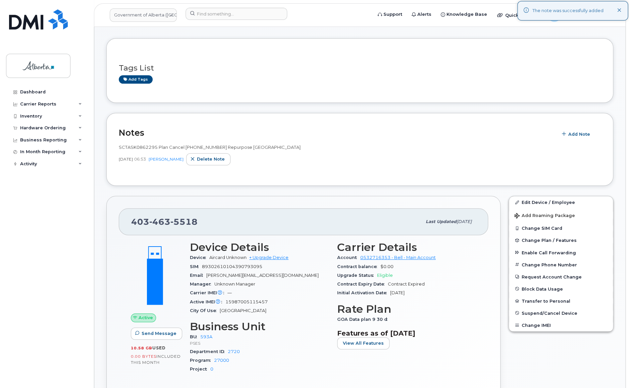
scroll to position [91, 0]
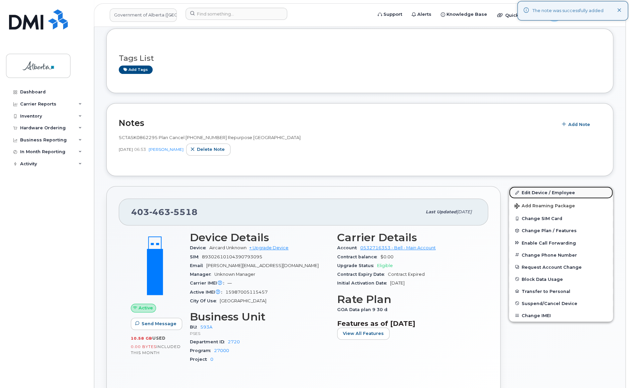
click at [562, 191] on link "Edit Device / Employee" at bounding box center [561, 192] width 104 height 12
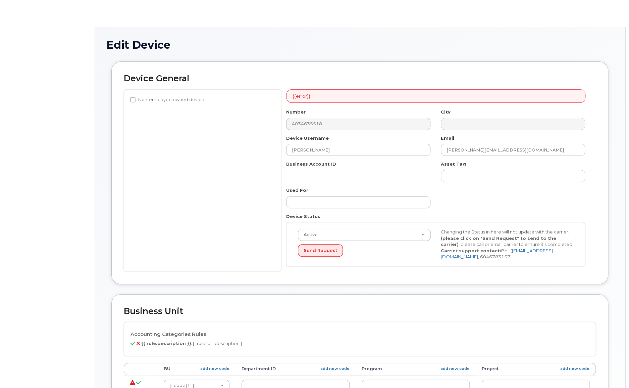
select select "4797682"
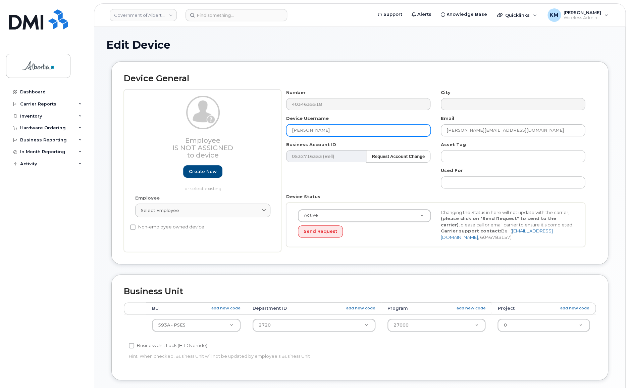
drag, startPoint x: 336, startPoint y: 130, endPoint x: 284, endPoint y: 127, distance: 51.7
click at [284, 127] on div "Device Username [PERSON_NAME]" at bounding box center [358, 125] width 155 height 21
paste input "Repurpose Calgary"
type input "Repurpose Calgary"
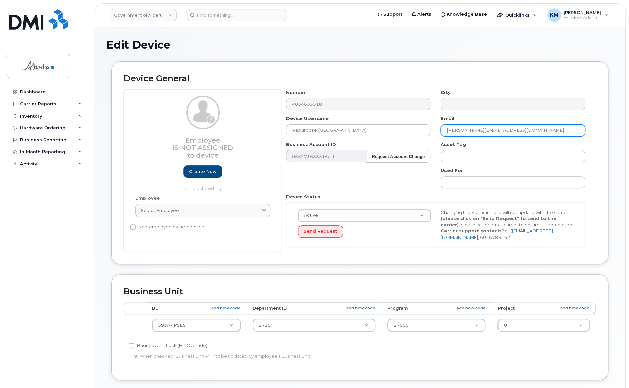
drag, startPoint x: 492, startPoint y: 131, endPoint x: 444, endPoint y: 129, distance: 47.4
click at [444, 129] on input "[PERSON_NAME][EMAIL_ADDRESS][DOMAIN_NAME]" at bounding box center [513, 130] width 144 height 12
paste input "repurpose"
type input "repurpose@gov.ab.ca"
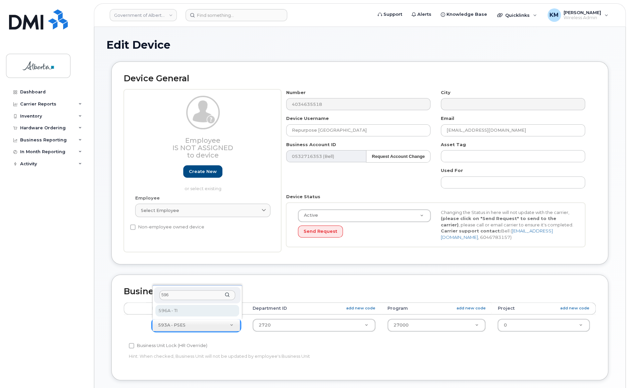
type input "596"
select select "4797729"
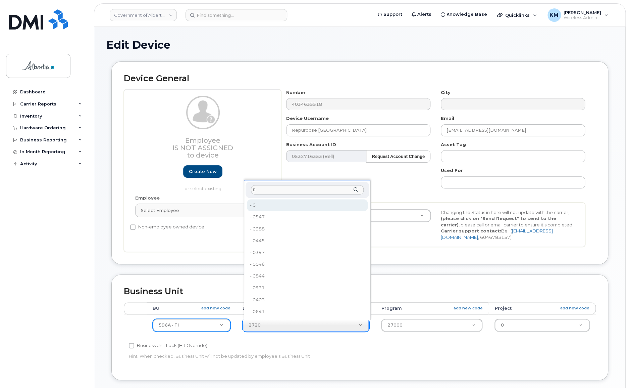
type input "0"
type input "4806341"
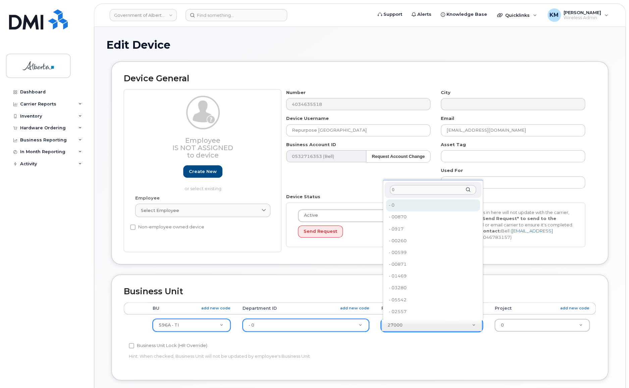
type input "0"
type input "4806366"
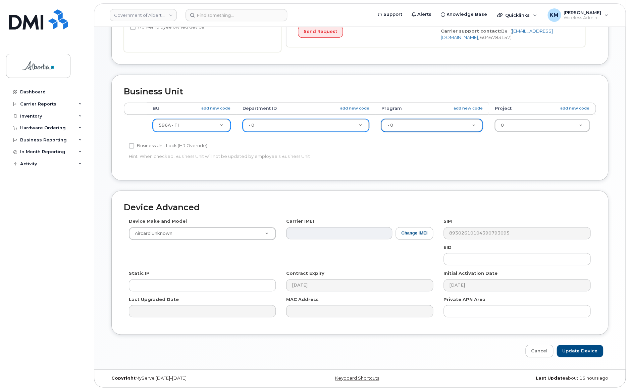
scroll to position [202, 0]
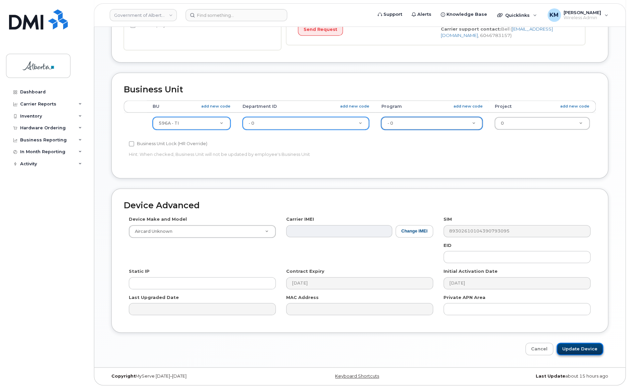
click at [594, 352] on input "Update Device" at bounding box center [580, 348] width 47 height 12
type input "Saving..."
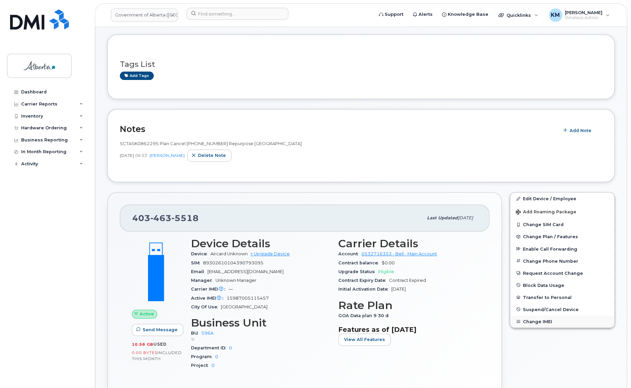
scroll to position [30, 0]
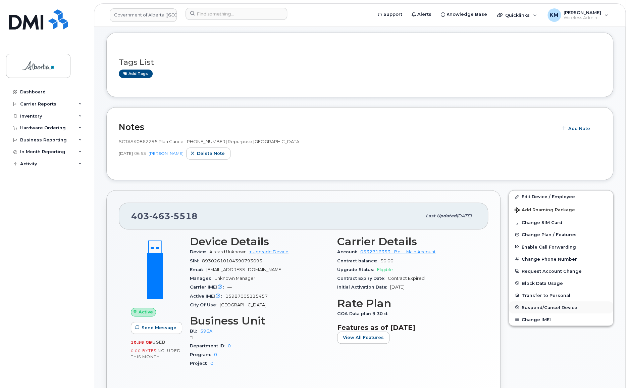
click at [537, 305] on span "Suspend/Cancel Device" at bounding box center [550, 306] width 56 height 5
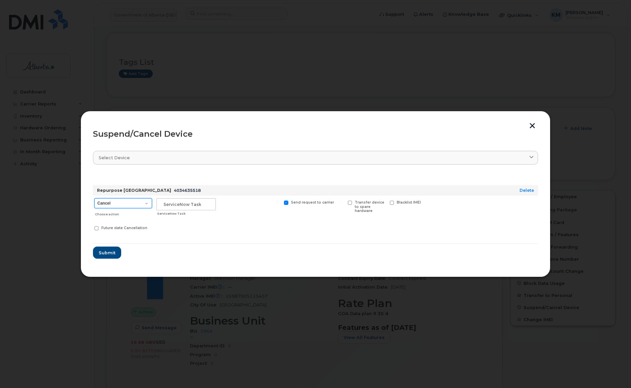
click at [136, 203] on select "Cancel Suspend - Extend Suspension Suspend - Reduced Rate Suspend - Lost Device…" at bounding box center [123, 203] width 58 height 10
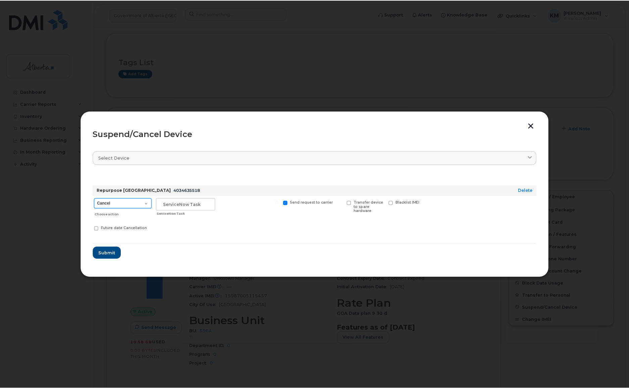
scroll to position [87, 0]
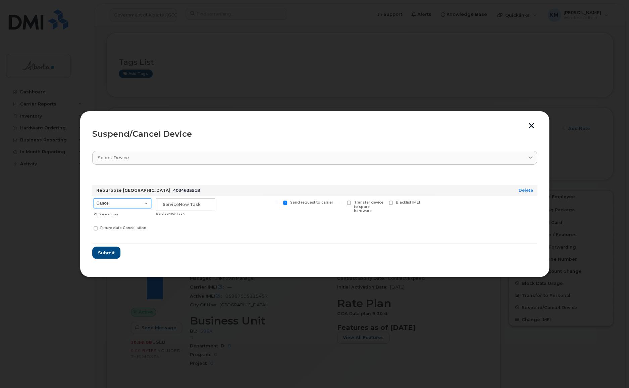
select select "[object Object]"
click at [94, 198] on select "Cancel Suspend - Extend Suspension Suspend - Reduced Rate Suspend - Lost Device…" at bounding box center [123, 203] width 58 height 10
click at [193, 204] on input "text" at bounding box center [185, 204] width 59 height 12
type input "sCTASK0862295"
click at [103, 254] on span "Submit" at bounding box center [106, 252] width 17 height 6
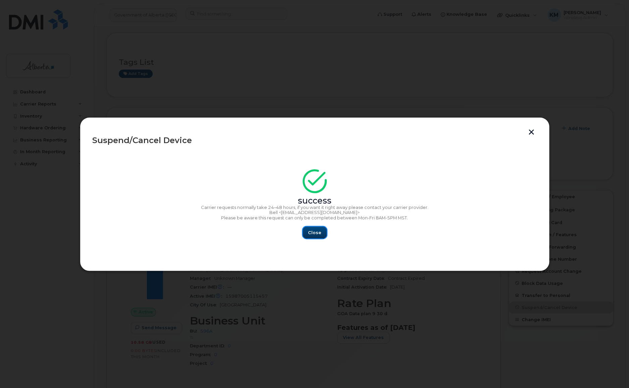
click at [315, 232] on span "Close" at bounding box center [314, 232] width 13 height 6
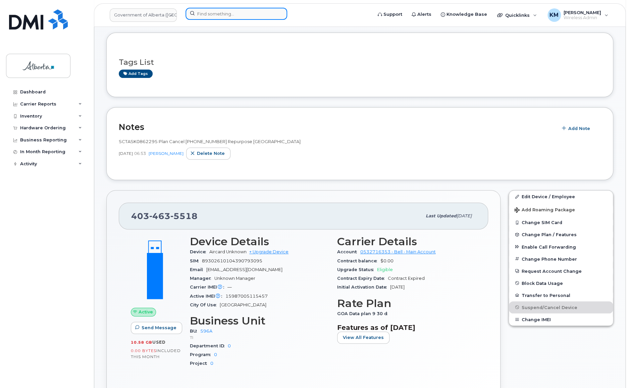
click at [197, 12] on input at bounding box center [237, 14] width 102 height 12
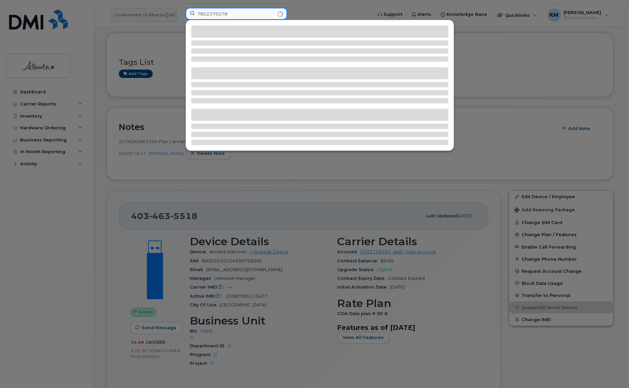
type input "7802376578"
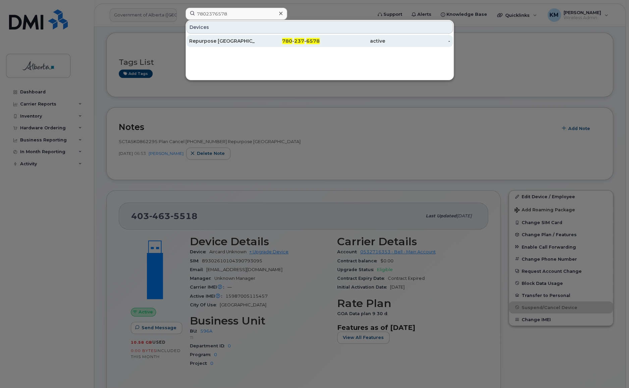
click at [200, 40] on div "Repurpose [GEOGRAPHIC_DATA]" at bounding box center [221, 41] width 65 height 7
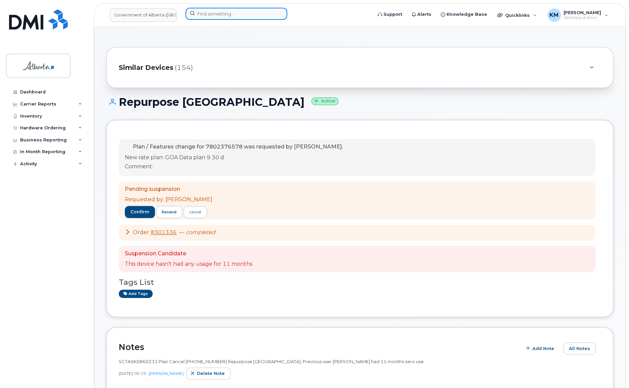
click at [209, 17] on input at bounding box center [237, 14] width 102 height 12
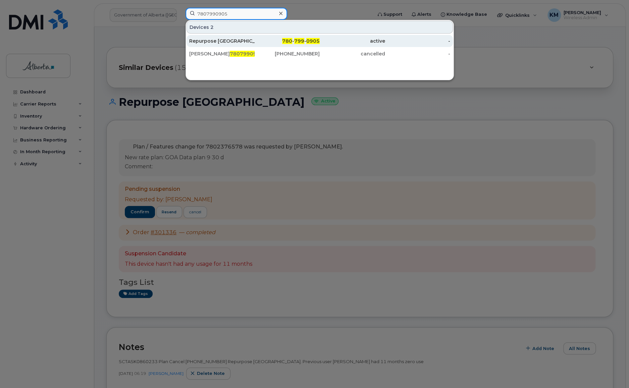
type input "7807990905"
click at [213, 38] on div "Repurpose [GEOGRAPHIC_DATA][PERSON_NAME]" at bounding box center [221, 41] width 65 height 7
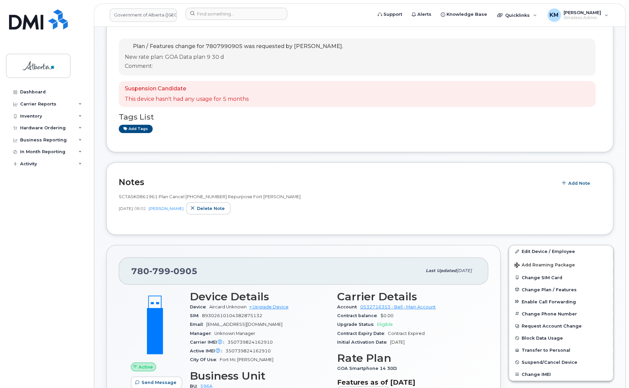
scroll to position [122, 0]
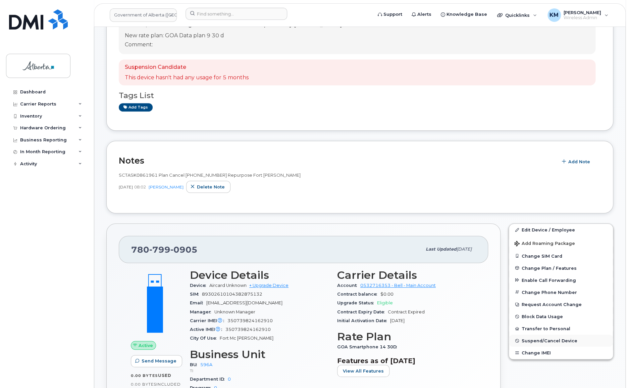
click at [544, 339] on span "Suspend/Cancel Device" at bounding box center [550, 340] width 56 height 5
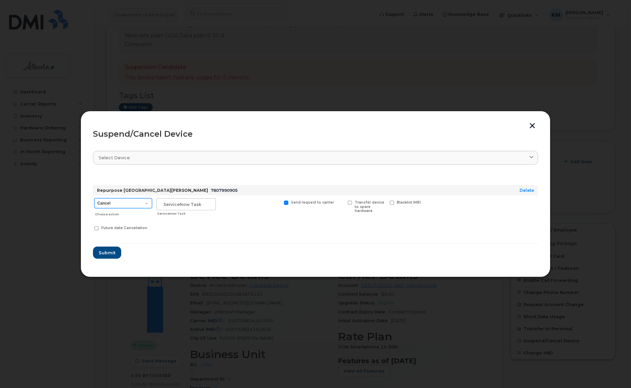
click at [135, 205] on select "Cancel Suspend - Extend Suspension Suspend - Reduced Rate Suspend - Lost Device…" at bounding box center [123, 203] width 58 height 10
select select "[object Object]"
click at [94, 198] on select "Cancel Suspend - Extend Suspension Suspend - Reduced Rate Suspend - Lost Device…" at bounding box center [123, 203] width 58 height 10
click at [174, 203] on input "text" at bounding box center [185, 204] width 59 height 12
drag, startPoint x: 179, startPoint y: 205, endPoint x: 218, endPoint y: 205, distance: 38.6
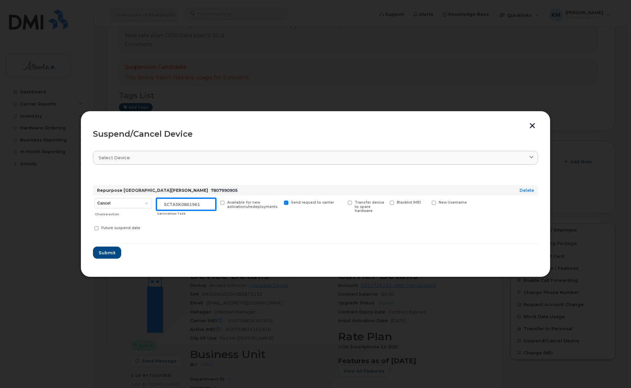
click at [217, 205] on div "Cancel Suspend - Extend Suspension Suspend - Reduced Rate Suspend - Lost Device…" at bounding box center [315, 215] width 445 height 40
type input "SCTASK0861961"
click at [105, 250] on span "Submit" at bounding box center [106, 252] width 17 height 6
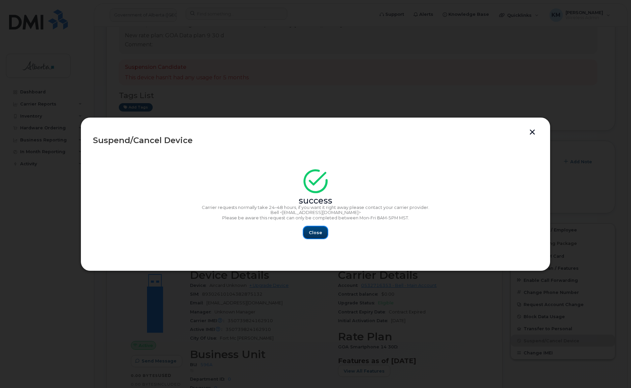
click at [315, 234] on span "Close" at bounding box center [315, 232] width 13 height 6
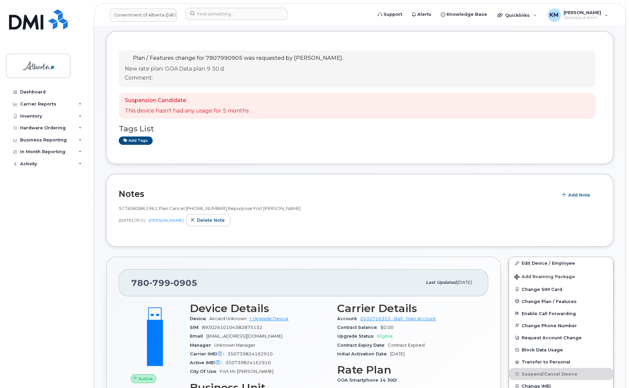
scroll to position [91, 0]
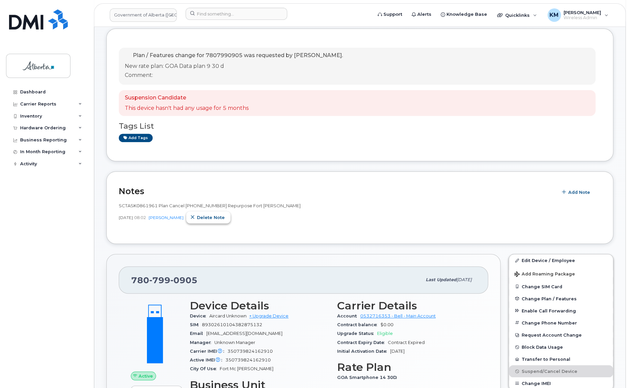
click at [206, 218] on span "Delete note" at bounding box center [211, 217] width 28 height 6
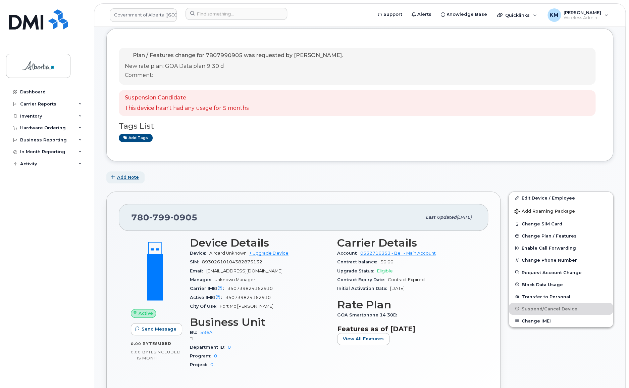
click at [134, 178] on span "Add Note" at bounding box center [128, 177] width 22 height 6
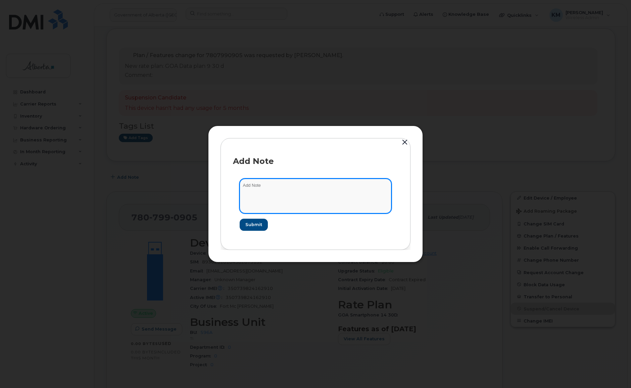
paste textarea "SCTASK0861961 Plan Cancel (1) 7807990905 Repurpose Fort McMurray. Previous user…"
type textarea "SCTASK0861961 Plan Cancel (1) 7807990905 Repurpose Fort McMurray. Previous user…"
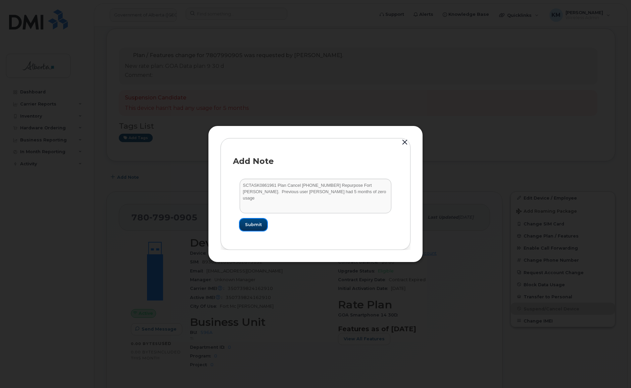
click at [255, 226] on span "Submit" at bounding box center [253, 224] width 17 height 6
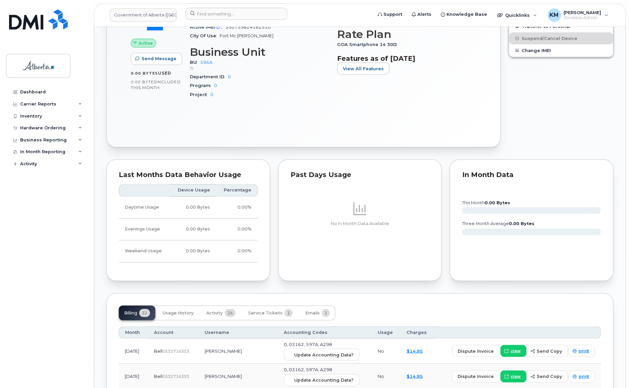
scroll to position [427, 0]
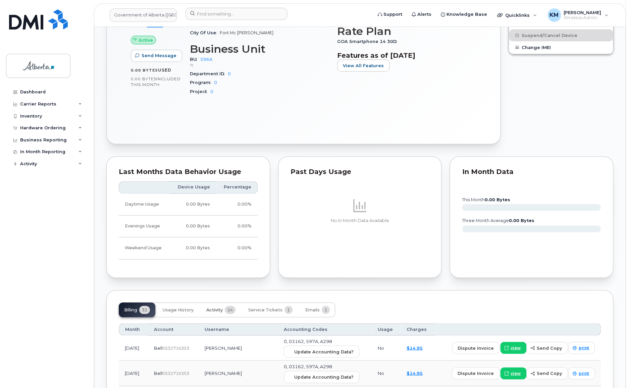
click at [221, 307] on span "Activity" at bounding box center [214, 309] width 16 height 5
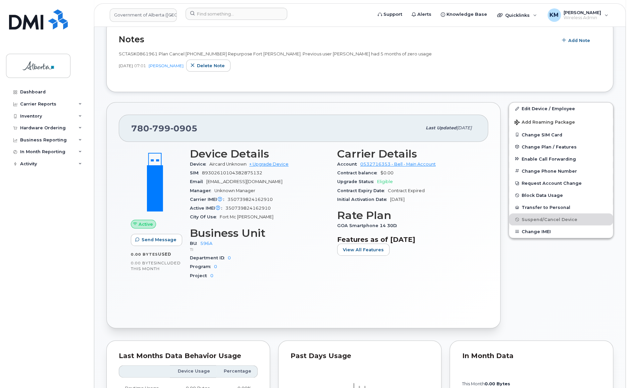
scroll to position [244, 0]
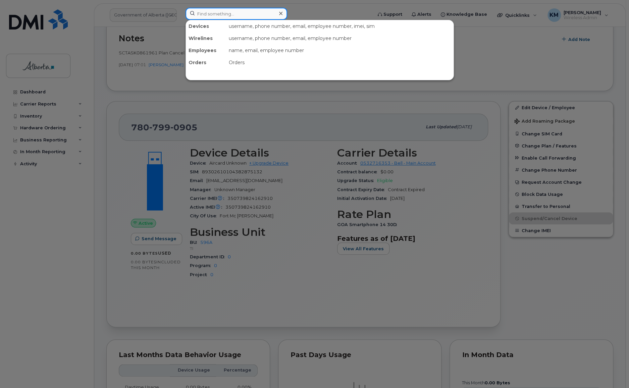
click at [208, 17] on input at bounding box center [237, 14] width 102 height 12
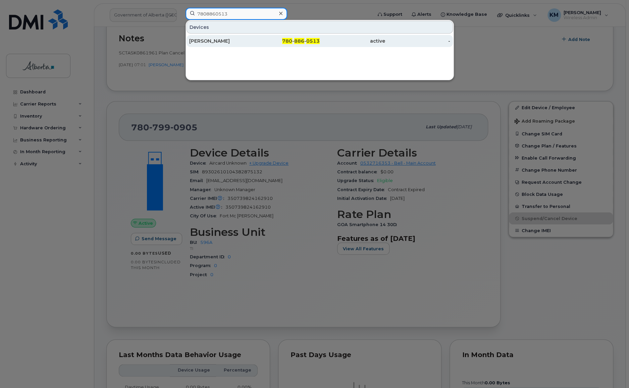
type input "7808860513"
click at [217, 36] on div "[PERSON_NAME]" at bounding box center [221, 41] width 65 height 12
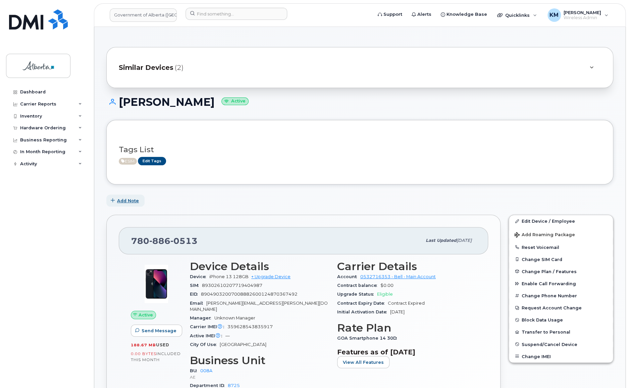
click at [126, 202] on span "Add Note" at bounding box center [128, 200] width 22 height 6
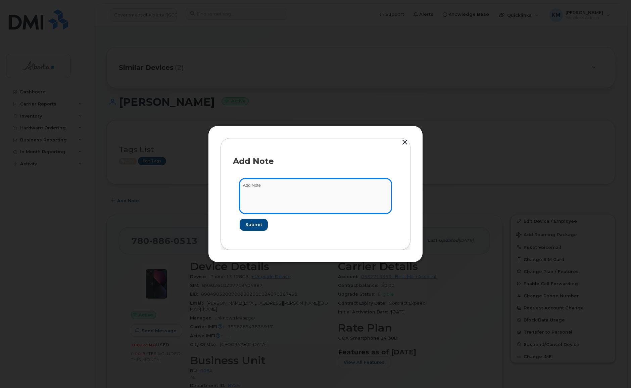
click at [267, 181] on textarea at bounding box center [316, 196] width 152 height 34
paste textarea "SCTASK0863035 Plan Cancel [PHONE_NUMBER] Repurpose [GEOGRAPHIC_DATA]"
type textarea "SCTASK0863035 Plan Cancel [PHONE_NUMBER] Repurpose [GEOGRAPHIC_DATA]"
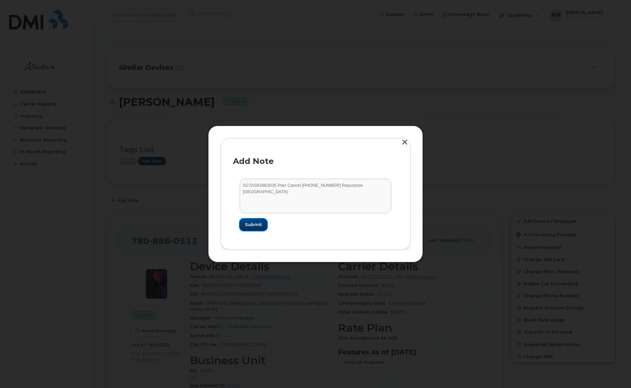
click at [258, 221] on span "Submit" at bounding box center [253, 224] width 17 height 6
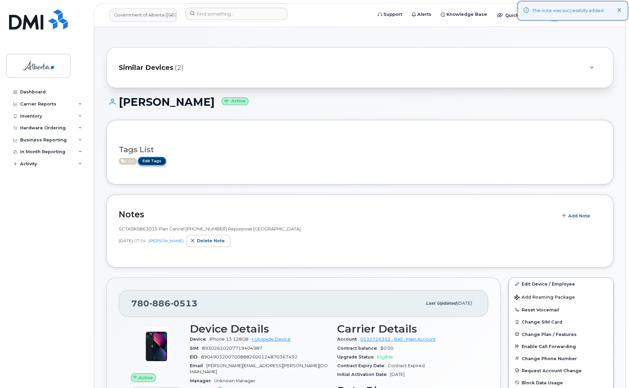
click at [156, 160] on link "Edit Tags" at bounding box center [152, 161] width 28 height 8
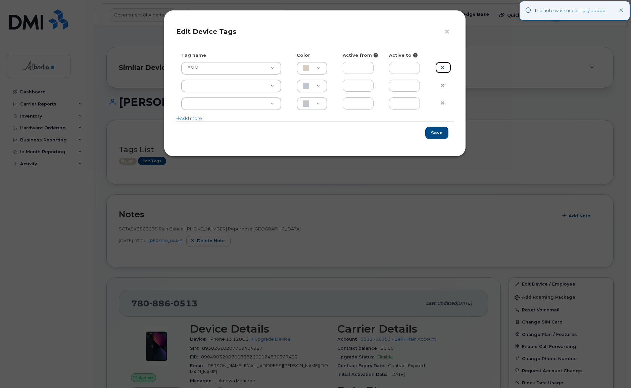
click at [444, 67] on icon at bounding box center [443, 67] width 4 height 5
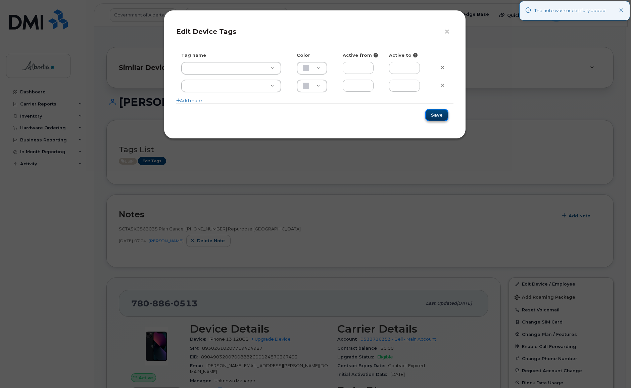
click at [441, 119] on button "Save" at bounding box center [436, 115] width 23 height 12
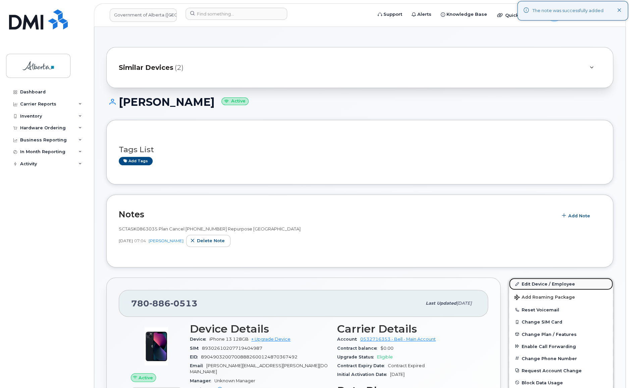
click at [554, 280] on link "Edit Device / Employee" at bounding box center [561, 284] width 104 height 12
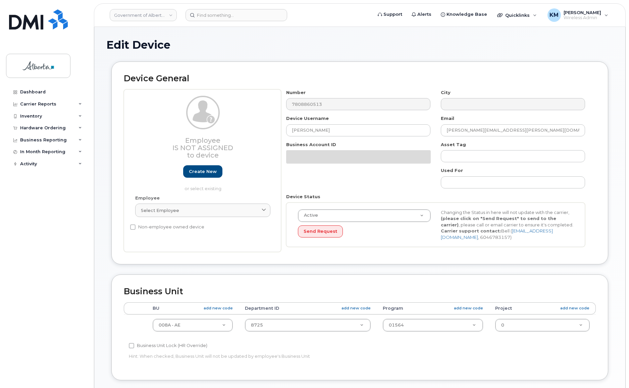
select select "4749737"
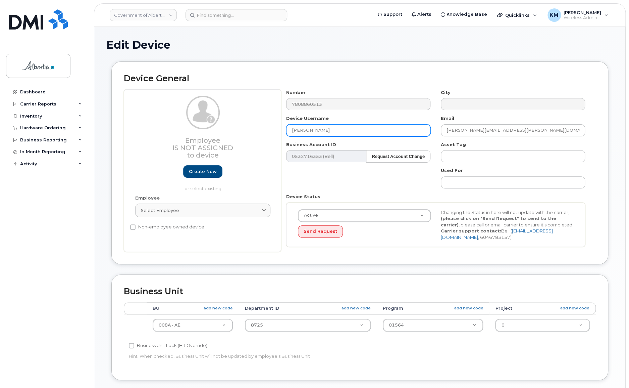
drag, startPoint x: 332, startPoint y: 132, endPoint x: 288, endPoint y: 131, distance: 43.3
click at [288, 131] on input "[PERSON_NAME]" at bounding box center [358, 130] width 144 height 12
paste input "Repurpose [GEOGRAPHIC_DATA]"
type input "Repurpose [GEOGRAPHIC_DATA]"
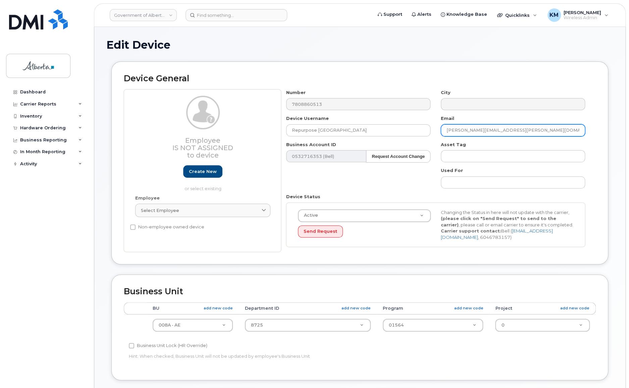
drag, startPoint x: 505, startPoint y: 130, endPoint x: 443, endPoint y: 130, distance: 62.1
click at [443, 130] on input "taylor.daum@gov.ab.ca" at bounding box center [513, 130] width 144 height 12
paste input "repurpose"
type input "repurpose@gov.ab.ca"
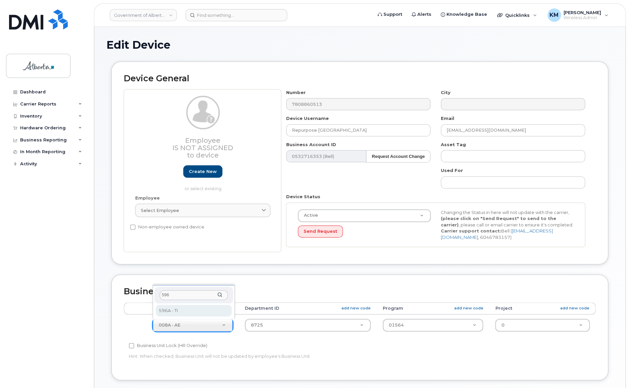
type input "596"
select select "4797729"
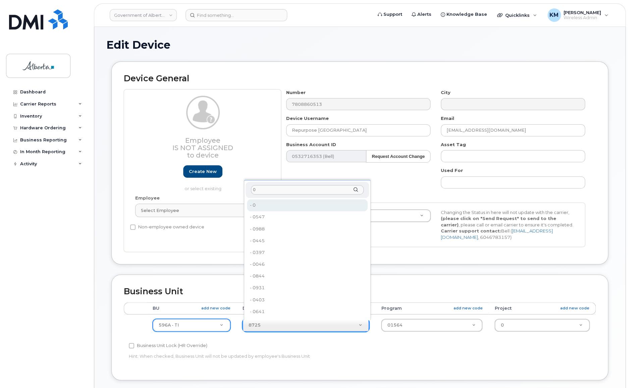
type input "0"
type input "4806341"
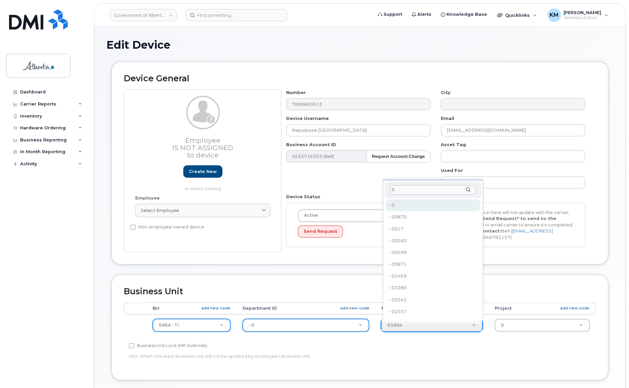
type input "0"
type input "4806366"
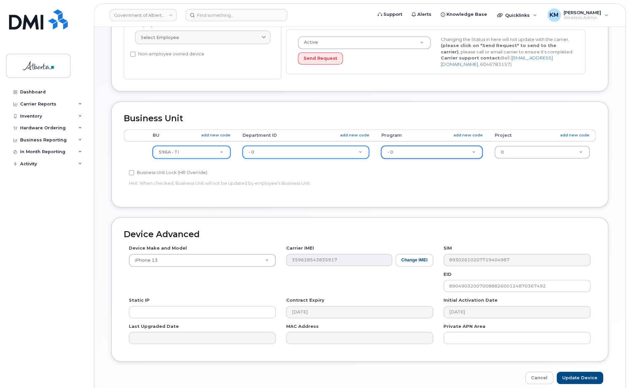
scroll to position [183, 0]
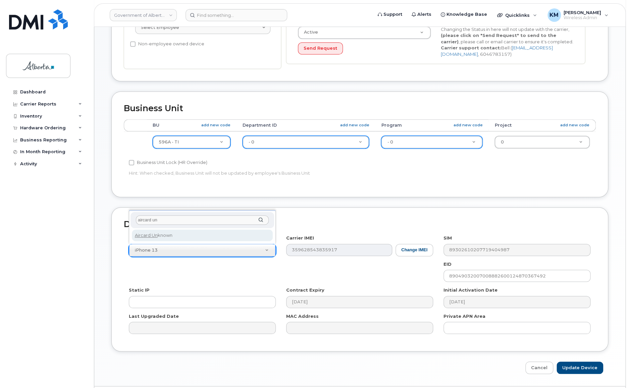
type input "aircard un"
select select "971"
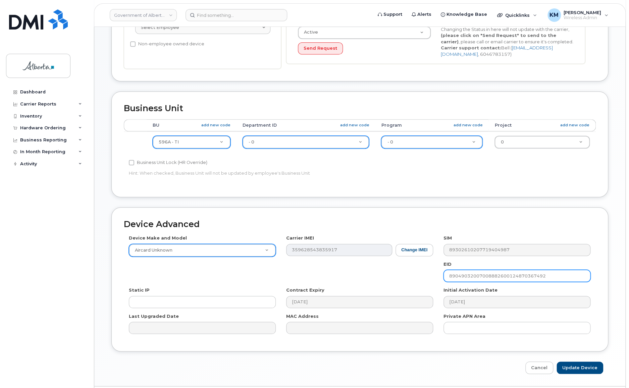
drag, startPoint x: 538, startPoint y: 276, endPoint x: 383, endPoint y: 290, distance: 155.7
click at [383, 290] on div "Device Make and Model Aircard Unknown Android TCL 502 Watch Apple Watch S9 41mm…" at bounding box center [360, 287] width 472 height 104
click at [572, 363] on input "Update Device" at bounding box center [580, 367] width 47 height 12
type input "Saving..."
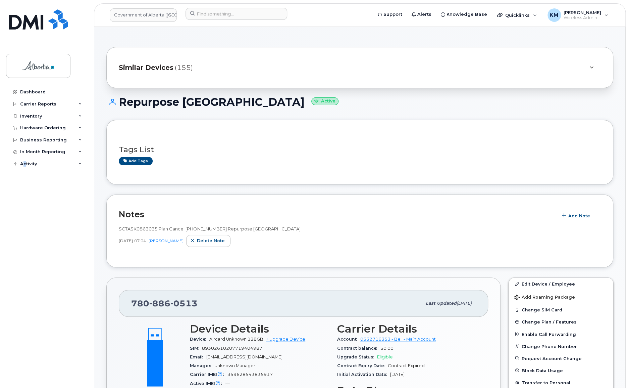
click at [24, 297] on div "Dashboard Carrier Reports Monthly Billing Data Daily Data Pooling Data Behavior…" at bounding box center [47, 232] width 83 height 292
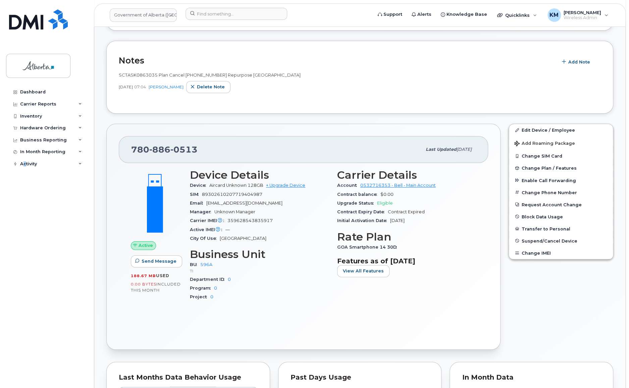
scroll to position [183, 0]
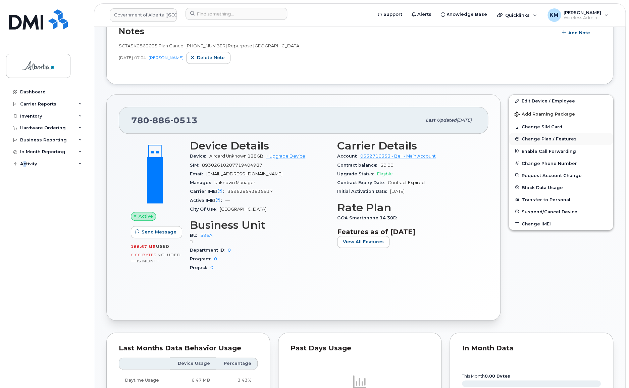
click at [548, 135] on button "Change Plan / Features" at bounding box center [561, 139] width 104 height 12
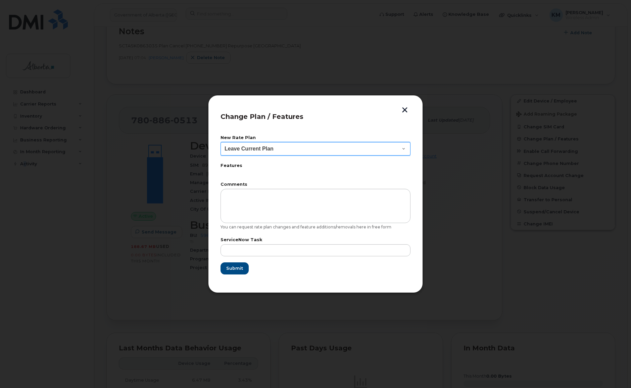
click at [399, 150] on select "Leave Current Plan GOA Data plan 9 30 d GOA–Unlimited Data Plan 9" at bounding box center [315, 148] width 190 height 13
select select "1790211"
click at [220, 142] on select "Leave Current Plan GOA Data plan 9 30 d GOA–Unlimited Data Plan 9" at bounding box center [315, 148] width 190 height 13
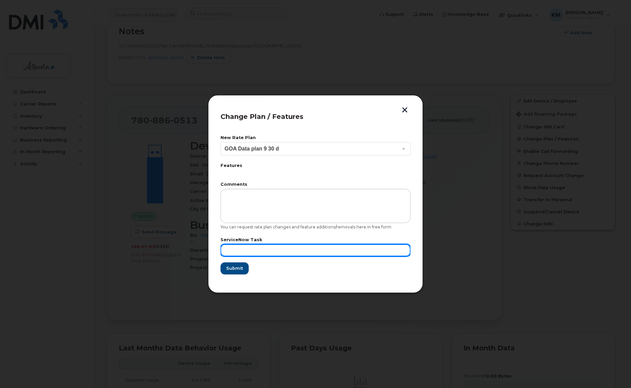
click at [323, 253] on input "text" at bounding box center [315, 250] width 190 height 12
type input "SCTASK0863035"
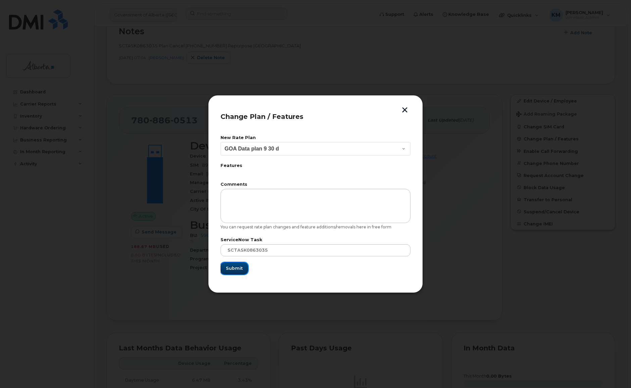
click at [242, 268] on span "Submit" at bounding box center [234, 268] width 17 height 6
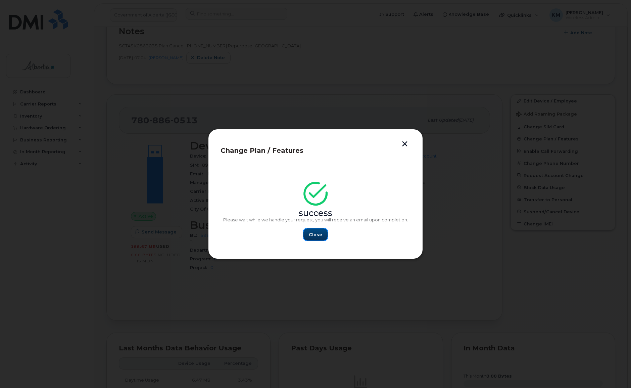
click at [314, 236] on span "Close" at bounding box center [315, 234] width 13 height 6
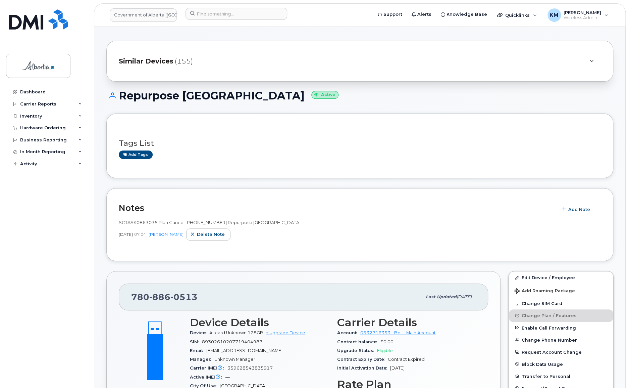
scroll to position [0, 0]
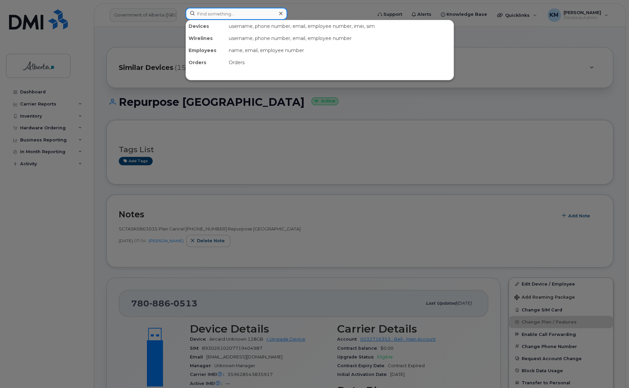
click at [215, 15] on input at bounding box center [237, 14] width 102 height 12
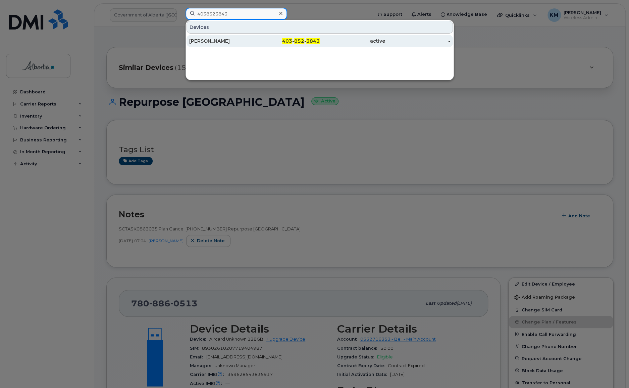
type input "4038523843"
click at [223, 40] on div "[PERSON_NAME]" at bounding box center [221, 41] width 65 height 7
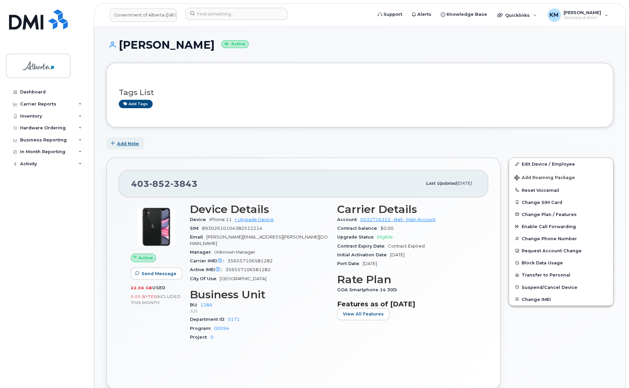
click at [126, 142] on span "Add Note" at bounding box center [128, 143] width 22 height 6
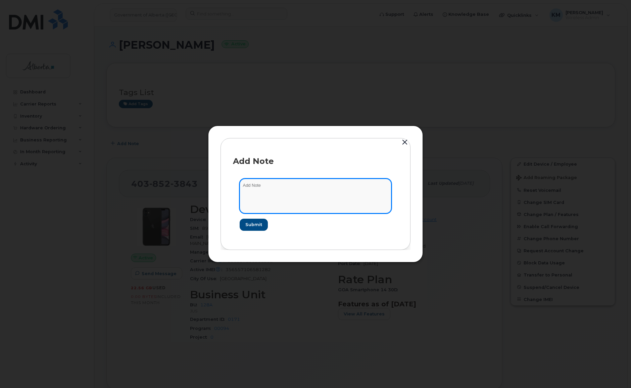
click at [271, 186] on textarea at bounding box center [316, 196] width 152 height 34
paste textarea "SCTASK0862997 Plan Cancel [PHONE_NUMBER] Repurpose [GEOGRAPHIC_DATA]"
type textarea "SCTASK0862997 Plan Cancel [PHONE_NUMBER] Repurpose [GEOGRAPHIC_DATA]"
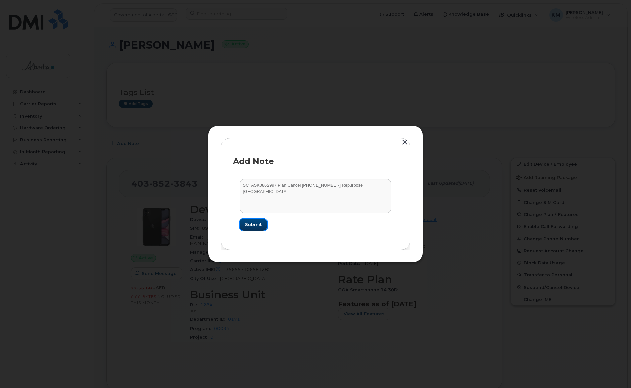
click at [258, 223] on span "Submit" at bounding box center [253, 224] width 17 height 6
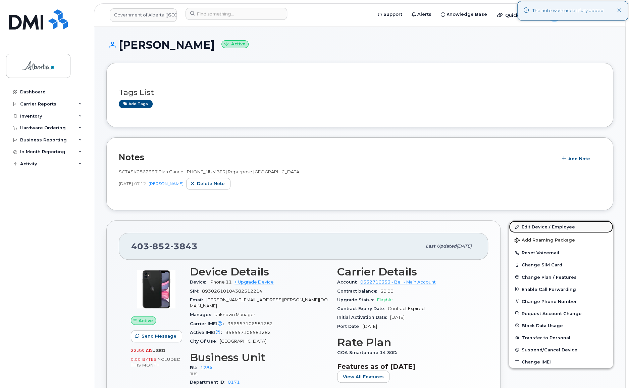
click at [537, 223] on link "Edit Device / Employee" at bounding box center [561, 226] width 104 height 12
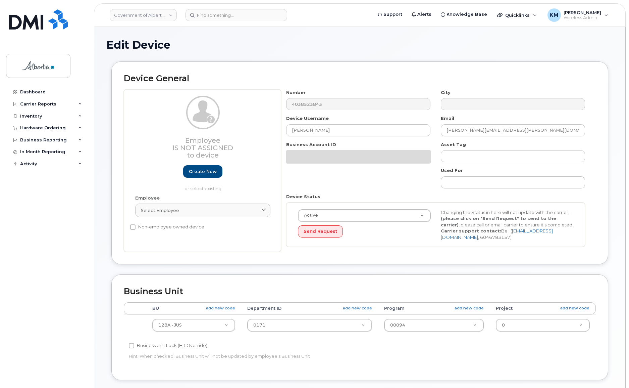
select select "4120330"
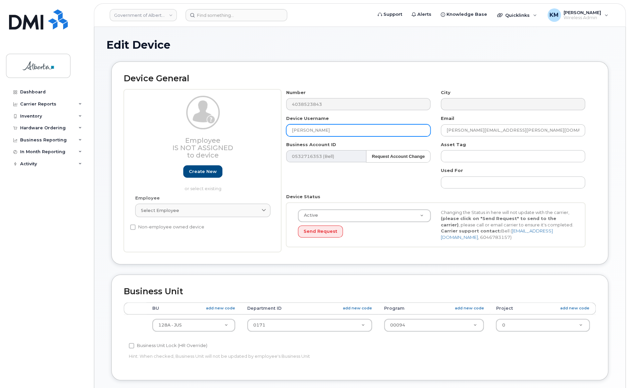
drag, startPoint x: 325, startPoint y: 131, endPoint x: 278, endPoint y: 131, distance: 47.3
click at [277, 131] on div "Employee Is not assigned to device Create new or select existing Employee Selec…" at bounding box center [360, 170] width 472 height 163
paste input "Repurpose [GEOGRAPHIC_DATA]"
type input "Repurpose [GEOGRAPHIC_DATA]"
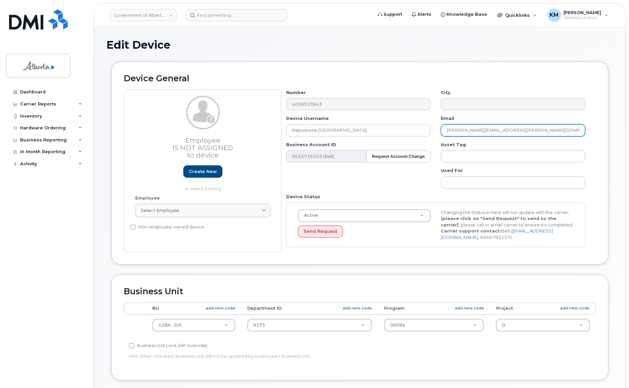
drag, startPoint x: 527, startPoint y: 129, endPoint x: 450, endPoint y: 129, distance: 76.8
click at [444, 129] on input "[PERSON_NAME][EMAIL_ADDRESS][PERSON_NAME][DOMAIN_NAME]" at bounding box center [513, 130] width 144 height 12
paste input "repurpose"
type input "[EMAIL_ADDRESS][DOMAIN_NAME]"
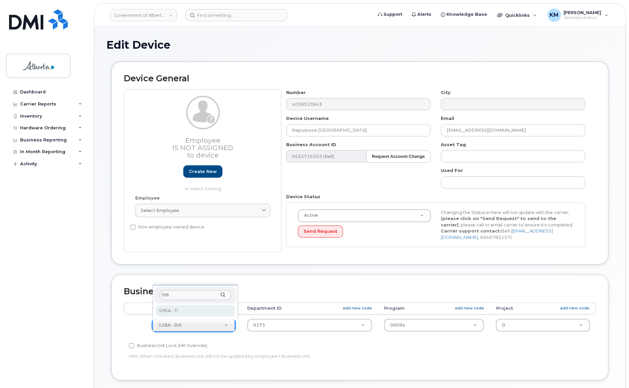
type input "596"
select select "4797729"
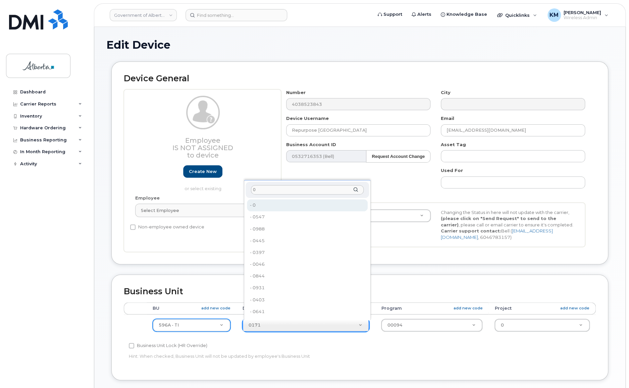
type input "0"
type input "4806341"
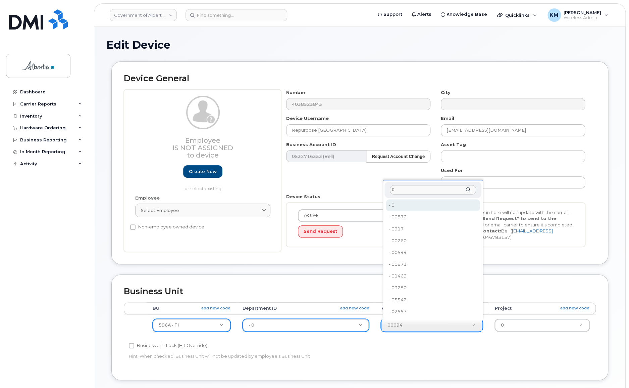
type input "0"
type input "4806366"
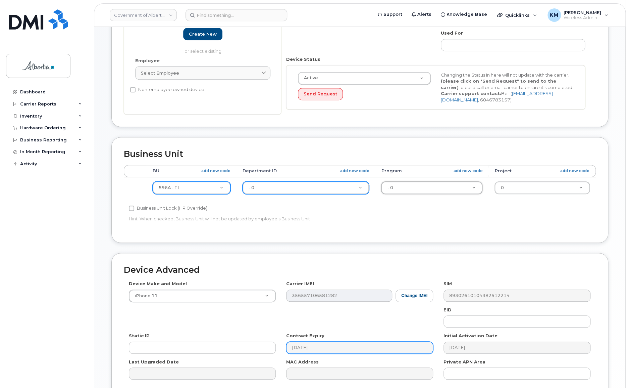
scroll to position [183, 0]
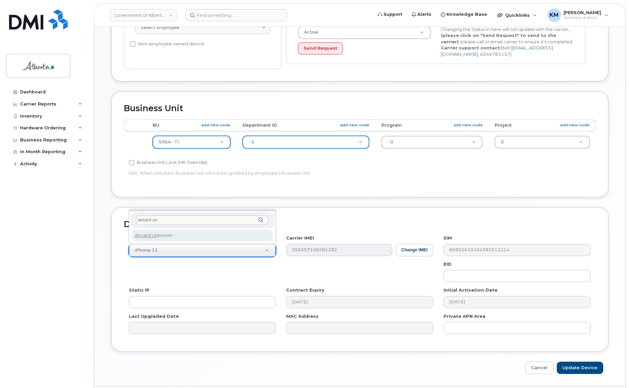
type input "aircard un"
select select "971"
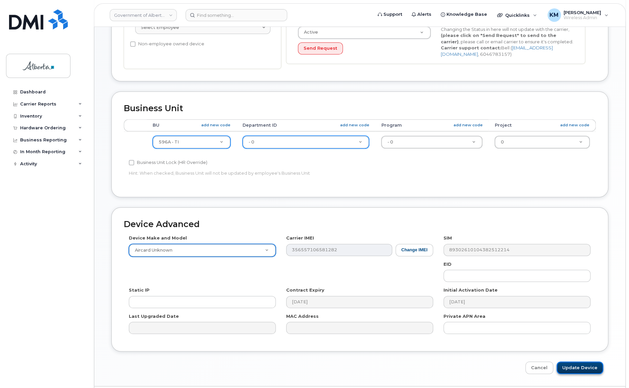
click at [572, 368] on input "Update Device" at bounding box center [580, 367] width 47 height 12
type input "Saving..."
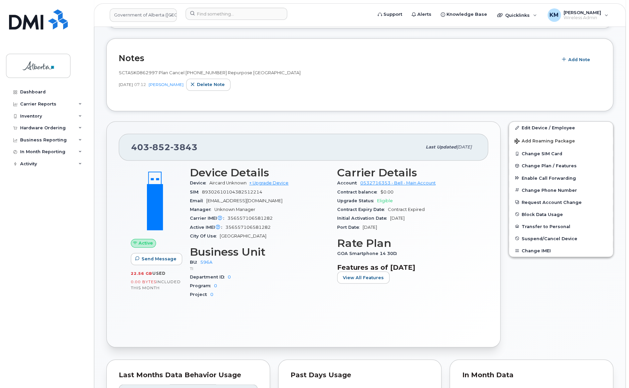
scroll to position [183, 0]
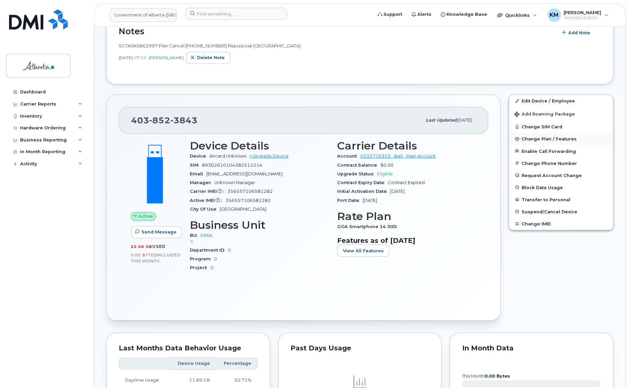
click at [539, 139] on span "Change Plan / Features" at bounding box center [549, 138] width 55 height 5
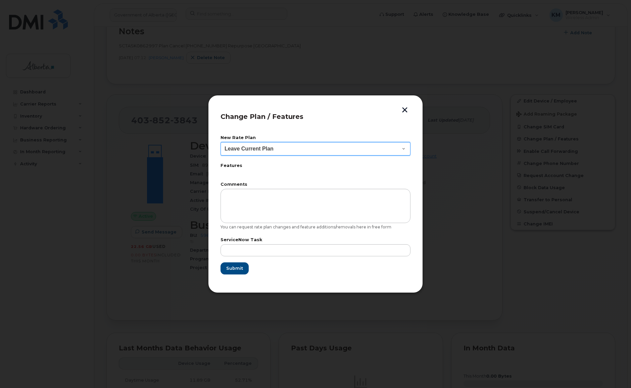
click at [402, 150] on select "Leave Current Plan GOA Data plan 9 30 d GOA–Unlimited Data Plan 9" at bounding box center [315, 148] width 190 height 13
select select "1790211"
click at [220, 142] on select "Leave Current Plan GOA Data plan 9 30 d GOA–Unlimited Data Plan 9" at bounding box center [315, 148] width 190 height 13
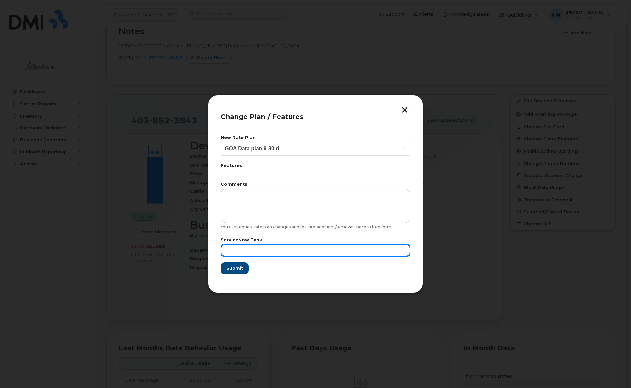
click at [315, 252] on input "text" at bounding box center [315, 250] width 190 height 12
type input "SCTASK0862997"
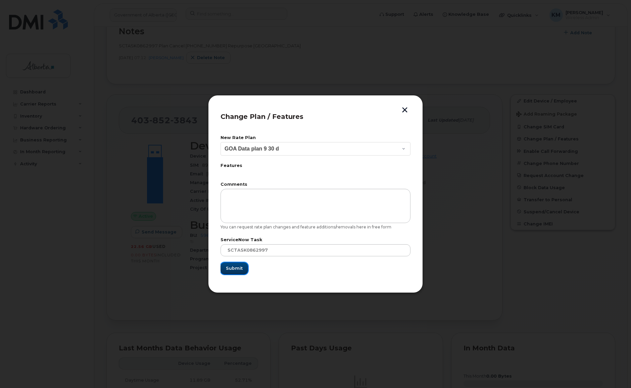
click at [239, 266] on span "Submit" at bounding box center [234, 268] width 17 height 6
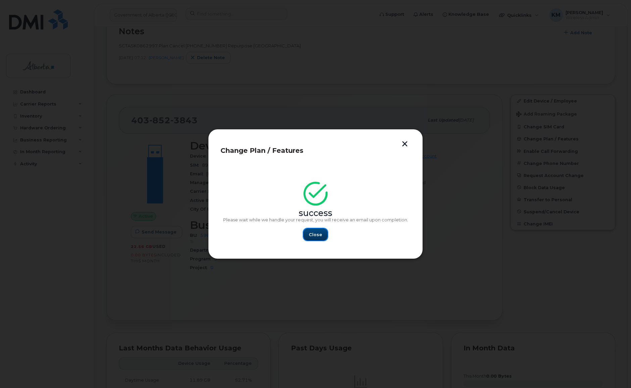
click at [314, 230] on button "Close" at bounding box center [315, 234] width 24 height 12
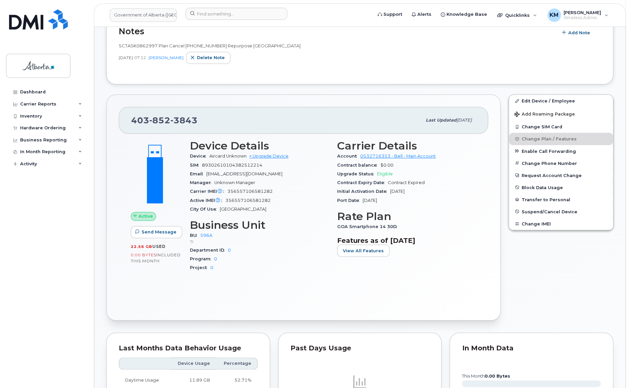
click at [45, 275] on div "Dashboard Carrier Reports Monthly Billing Data Daily Data Pooling Data Behavior…" at bounding box center [47, 232] width 83 height 292
click at [228, 11] on input at bounding box center [237, 14] width 102 height 12
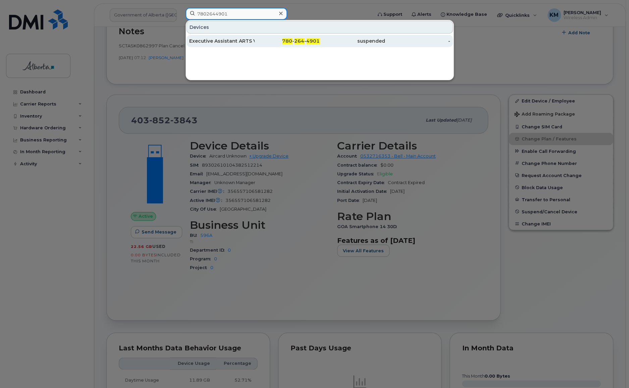
type input "7802644901"
click at [222, 39] on div "Executive Assistant ARTS Vacant" at bounding box center [221, 41] width 65 height 7
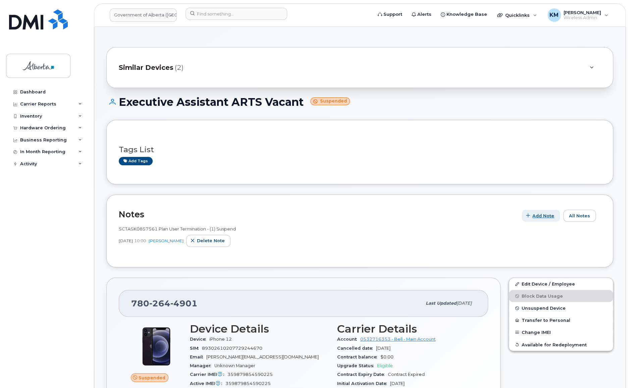
click at [536, 215] on span "Add Note" at bounding box center [544, 215] width 22 height 6
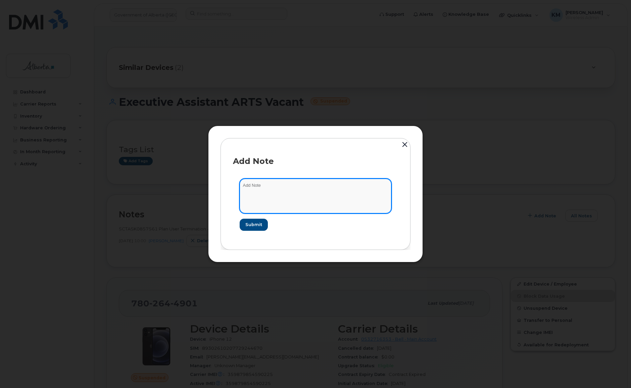
click at [266, 193] on textarea at bounding box center [316, 196] width 152 height 34
paste textarea "SCTASK0862736 Plan Cancel [PHONE_NUMBER] Repurpose [GEOGRAPHIC_DATA]"
type textarea "SCTASK0862736 Plan Cancel [PHONE_NUMBER] Repurpose [GEOGRAPHIC_DATA]"
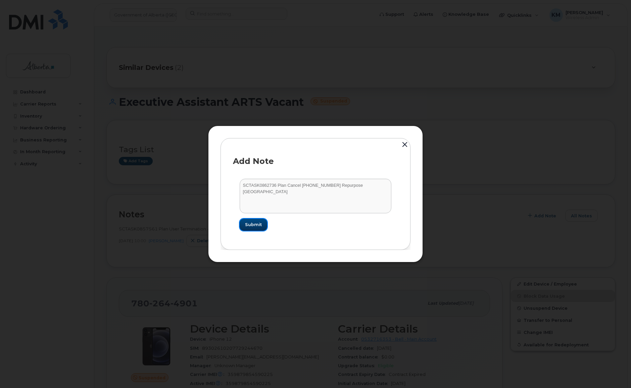
click at [258, 227] on span "Submit" at bounding box center [253, 224] width 17 height 6
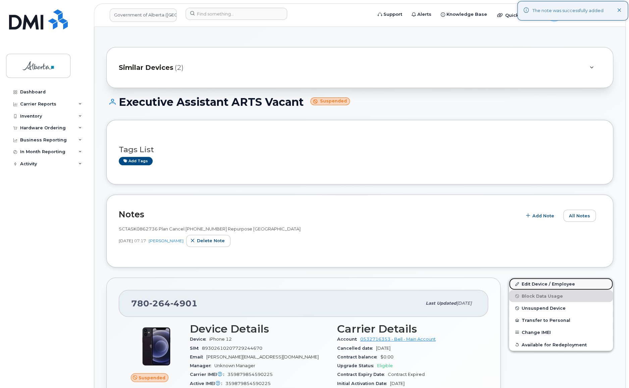
click at [549, 281] on link "Edit Device / Employee" at bounding box center [561, 284] width 104 height 12
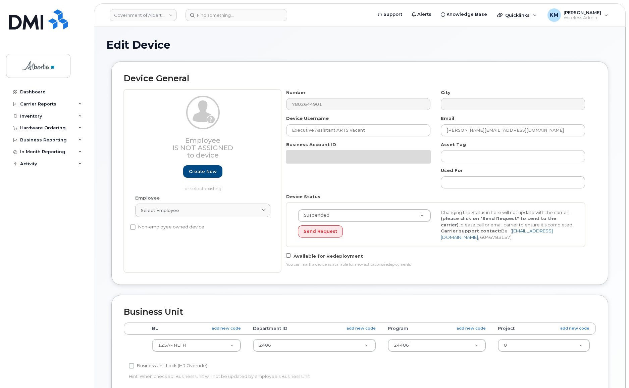
select select "4120335"
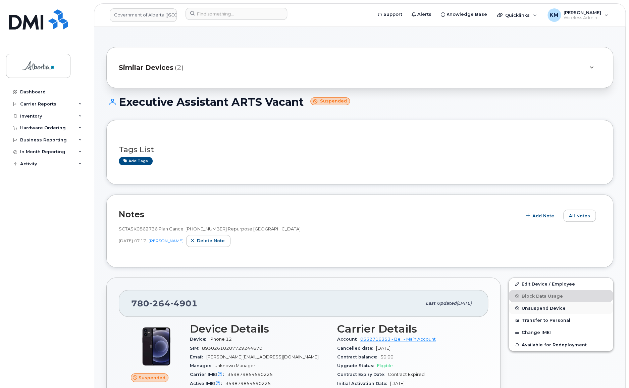
click at [535, 307] on span "Unsuspend Device" at bounding box center [544, 307] width 44 height 5
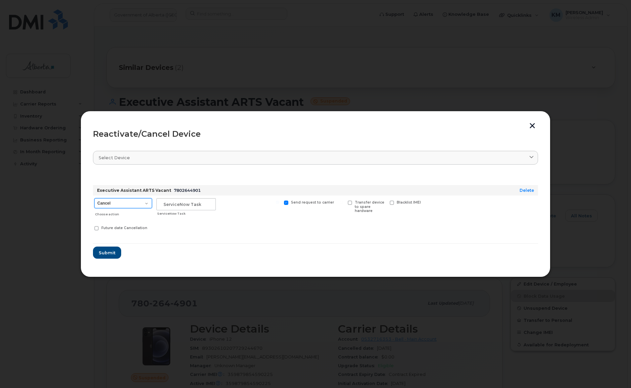
click at [130, 200] on select "Cancel Suspend - Extend Suspension Reactivate" at bounding box center [123, 203] width 58 height 10
select select "[object Object]"
click at [94, 198] on select "Cancel Suspend - Extend Suspension Reactivate" at bounding box center [123, 203] width 58 height 10
click at [183, 204] on input "text" at bounding box center [185, 204] width 59 height 12
type input "SCTASK0862736"
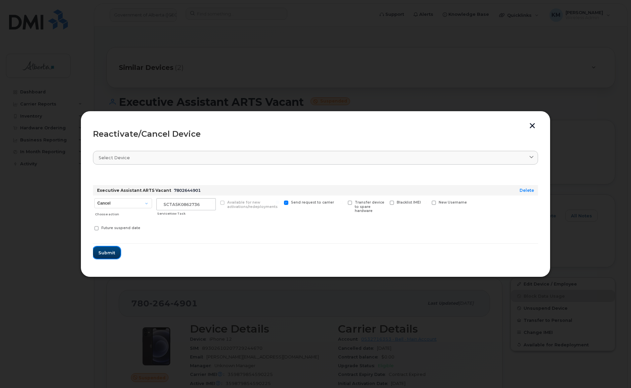
click at [102, 254] on span "Submit" at bounding box center [106, 252] width 17 height 6
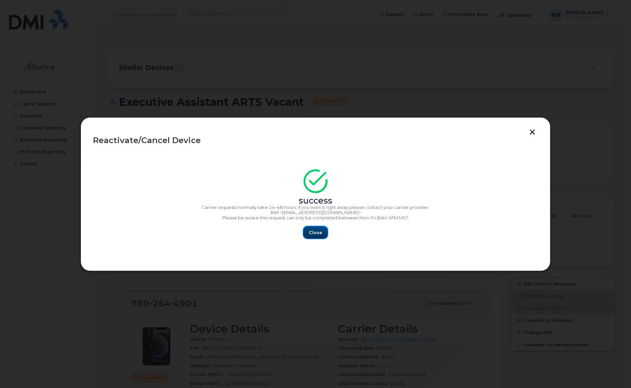
click at [312, 232] on span "Close" at bounding box center [315, 232] width 13 height 6
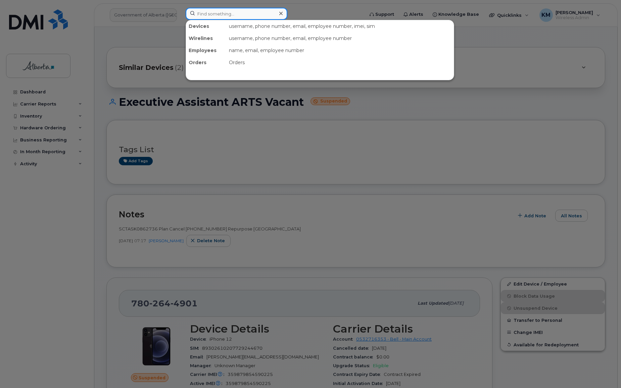
click at [214, 14] on input at bounding box center [237, 14] width 102 height 12
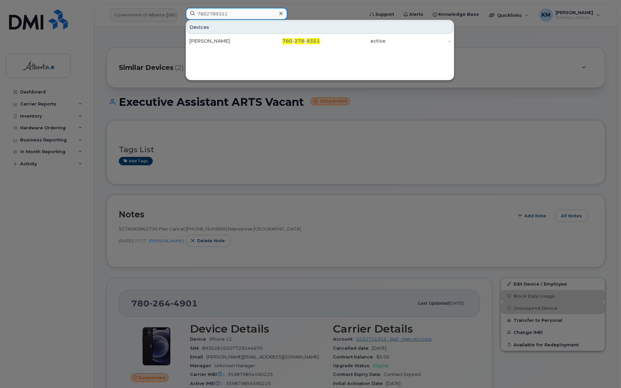
type input "7802789351"
click at [210, 43] on div "[PERSON_NAME]" at bounding box center [221, 41] width 65 height 7
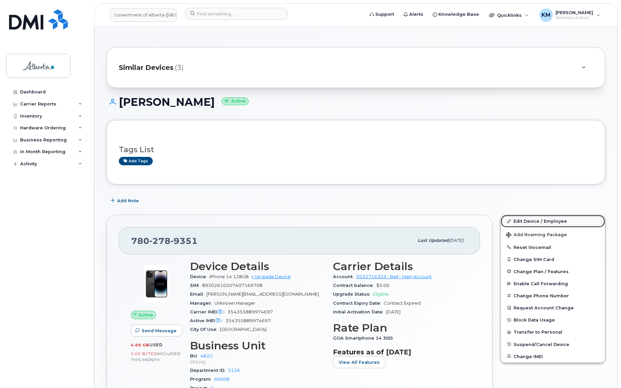
click at [542, 218] on link "Edit Device / Employee" at bounding box center [553, 221] width 104 height 12
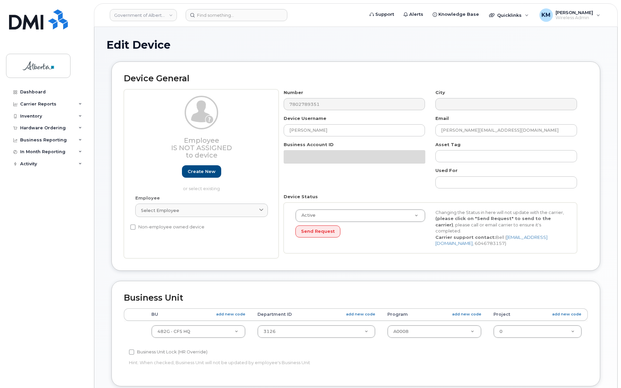
select select "4120337"
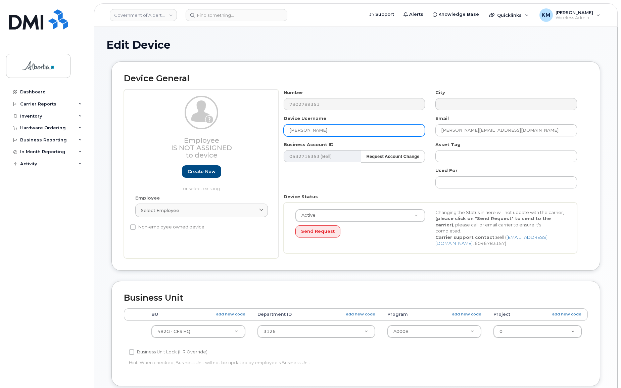
drag, startPoint x: 322, startPoint y: 133, endPoint x: 289, endPoint y: 128, distance: 34.3
click at [287, 128] on input "[PERSON_NAME]" at bounding box center [355, 130] width 142 height 12
paste input "[PERSON_NAME]"
type input "[PERSON_NAME]"
click at [73, 235] on div "Dashboard Carrier Reports Monthly Billing Data Daily Data Pooling Data Behavior…" at bounding box center [47, 232] width 83 height 292
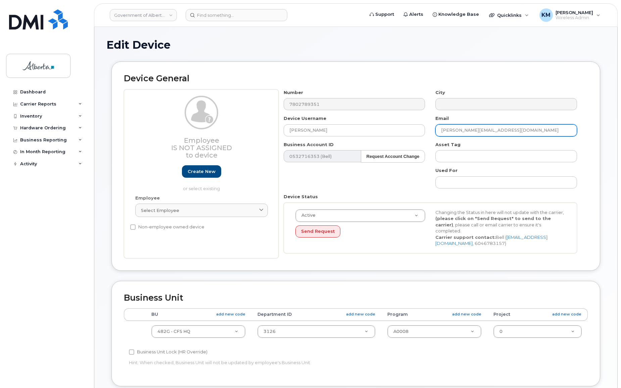
drag, startPoint x: 485, startPoint y: 131, endPoint x: 446, endPoint y: 130, distance: 38.6
click at [442, 130] on input "[PERSON_NAME][EMAIL_ADDRESS][DOMAIN_NAME]" at bounding box center [506, 130] width 142 height 12
paste input "Majada.[PERSON_NAME]"
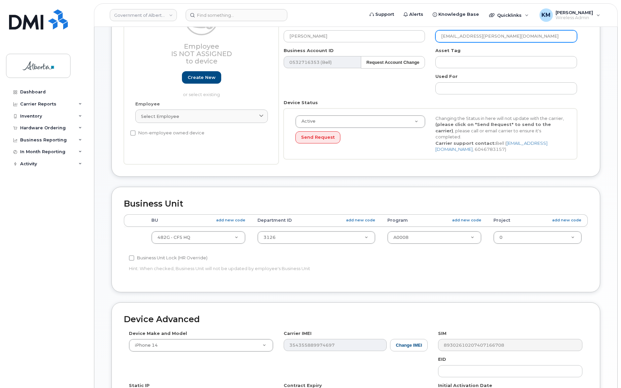
scroll to position [183, 0]
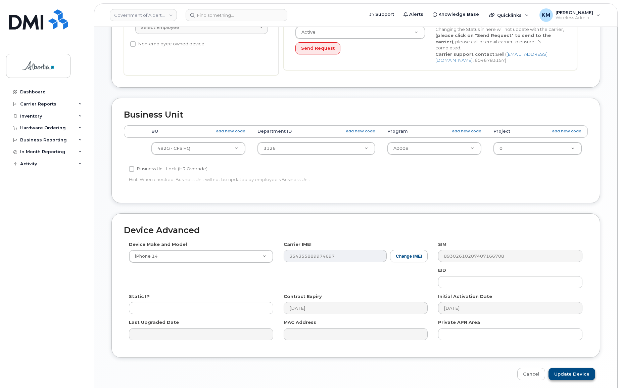
type input "[EMAIL_ADDRESS][PERSON_NAME][DOMAIN_NAME]"
click at [574, 370] on input "Update Device" at bounding box center [571, 373] width 47 height 12
type input "Saving..."
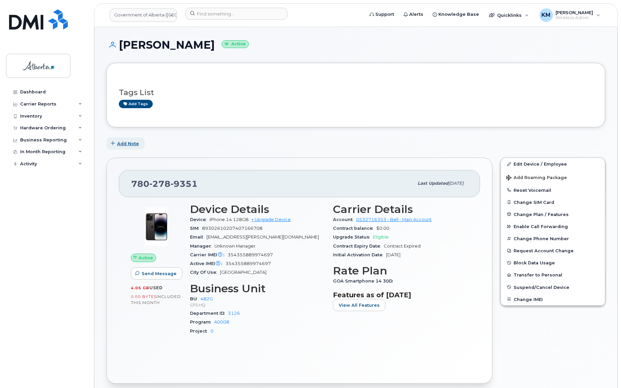
click at [134, 144] on span "Add Note" at bounding box center [128, 143] width 22 height 6
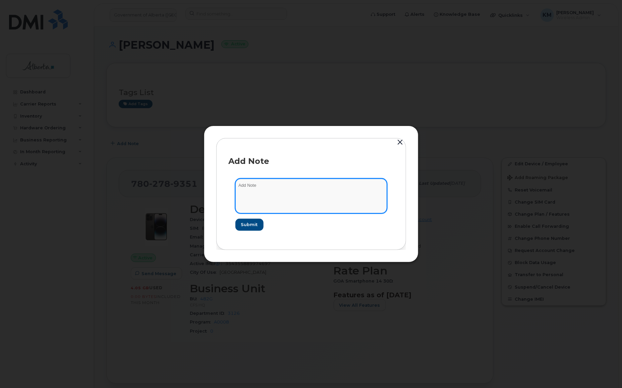
click at [250, 189] on textarea at bounding box center [312, 196] width 152 height 34
click at [292, 187] on textarea "SCTASK0863389 -" at bounding box center [312, 196] width 152 height 34
paste textarea "Device Plan Reassign - (1)"
type textarea "SCTASK0863389 - Device Plan Reassign - (1)"
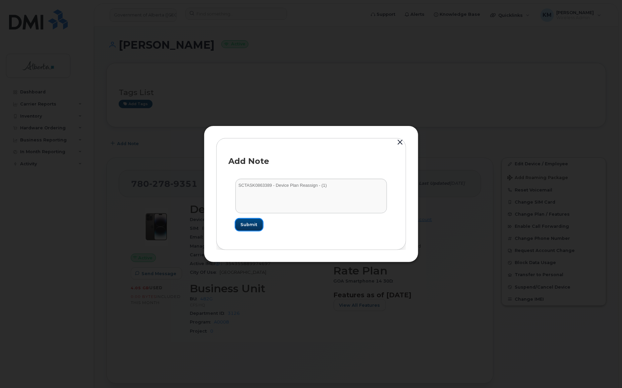
click at [256, 224] on span "Submit" at bounding box center [249, 224] width 17 height 6
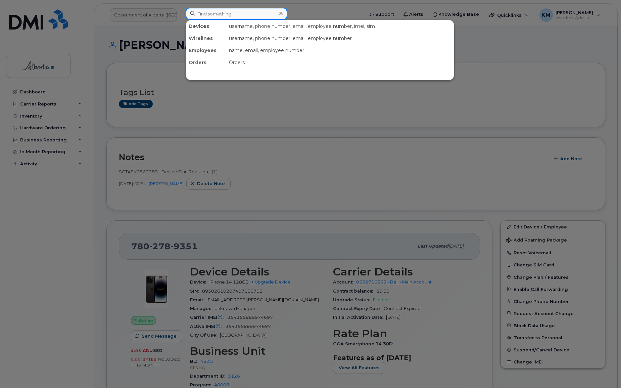
click at [213, 14] on input at bounding box center [237, 14] width 102 height 12
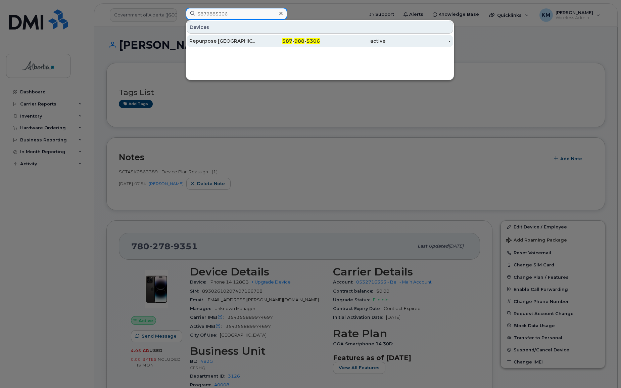
type input "5879885306"
click at [222, 42] on div "Repurpose [GEOGRAPHIC_DATA]" at bounding box center [221, 41] width 65 height 7
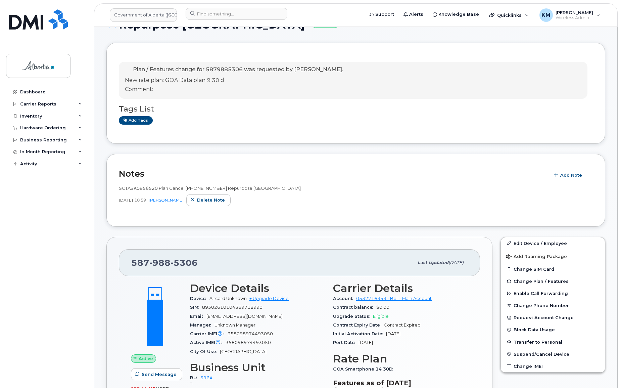
scroll to position [122, 0]
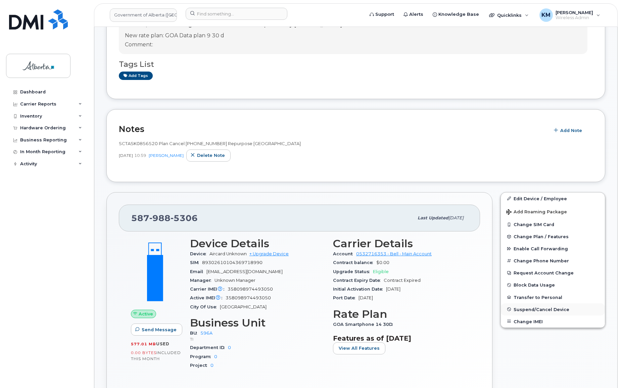
click at [517, 309] on span "Suspend/Cancel Device" at bounding box center [541, 308] width 56 height 5
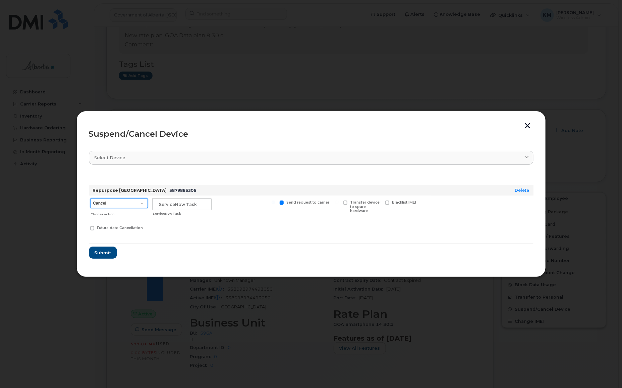
click at [142, 202] on select "Cancel Suspend - Extend Suspension Suspend - Reduced Rate Suspend - Lost Device…" at bounding box center [119, 203] width 58 height 10
click at [90, 198] on select "Cancel Suspend - Extend Suspension Suspend - Reduced Rate Suspend - Lost Device…" at bounding box center [119, 203] width 58 height 10
click at [143, 203] on select "Cancel Suspend - Extend Suspension Suspend - Reduced Rate Suspend - Lost Device…" at bounding box center [119, 203] width 58 height 10
select select "[object Object]"
click at [90, 198] on select "Cancel Suspend - Extend Suspension Suspend - Reduced Rate Suspend - Lost Device…" at bounding box center [119, 203] width 58 height 10
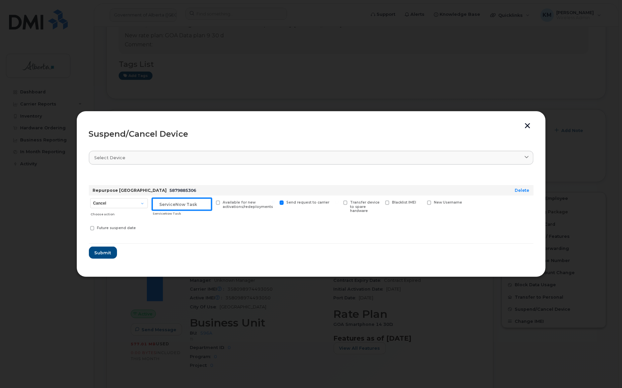
click at [170, 203] on input "text" at bounding box center [181, 204] width 59 height 12
type input "SCTASK0856520"
click at [97, 256] on button "Submit" at bounding box center [103, 252] width 28 height 12
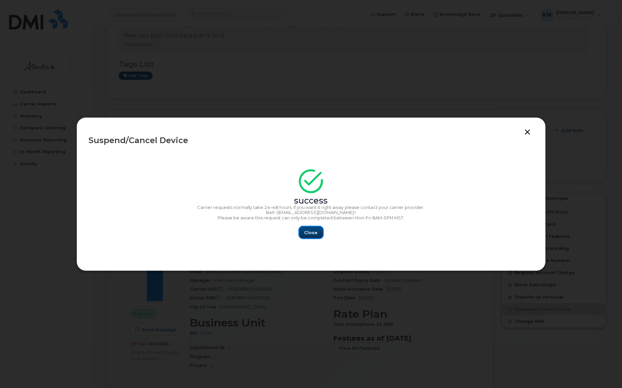
click at [316, 230] on span "Close" at bounding box center [311, 232] width 13 height 6
